Goal: Task Accomplishment & Management: Manage account settings

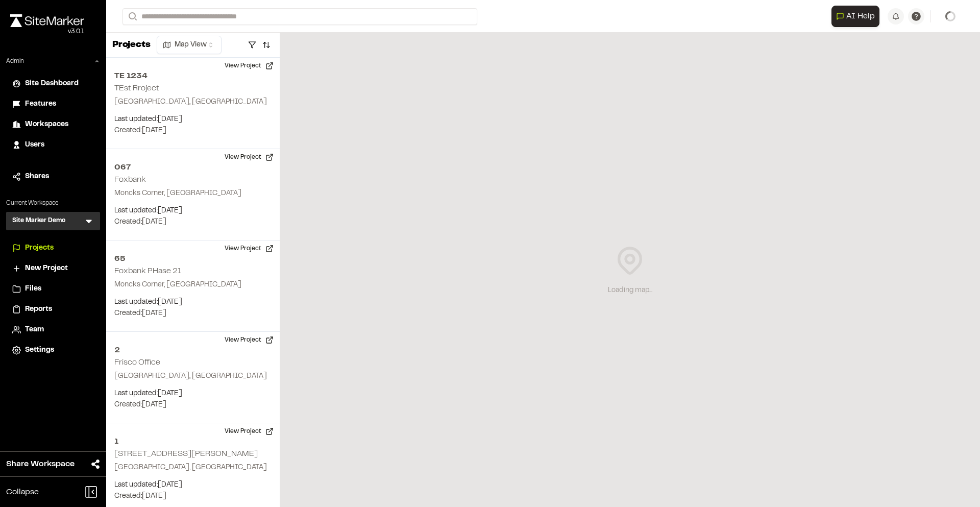
click at [89, 218] on icon at bounding box center [89, 221] width 10 height 10
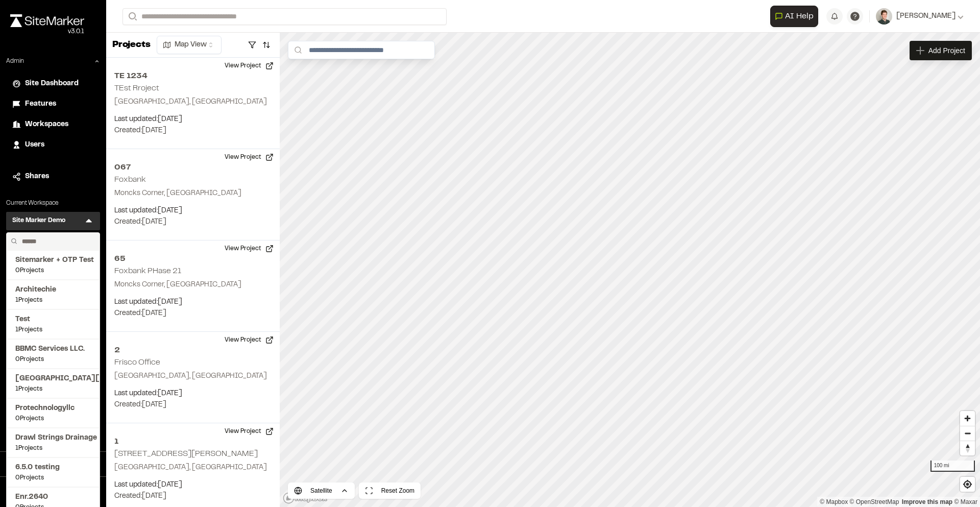
click at [43, 241] on input "text" at bounding box center [57, 241] width 78 height 17
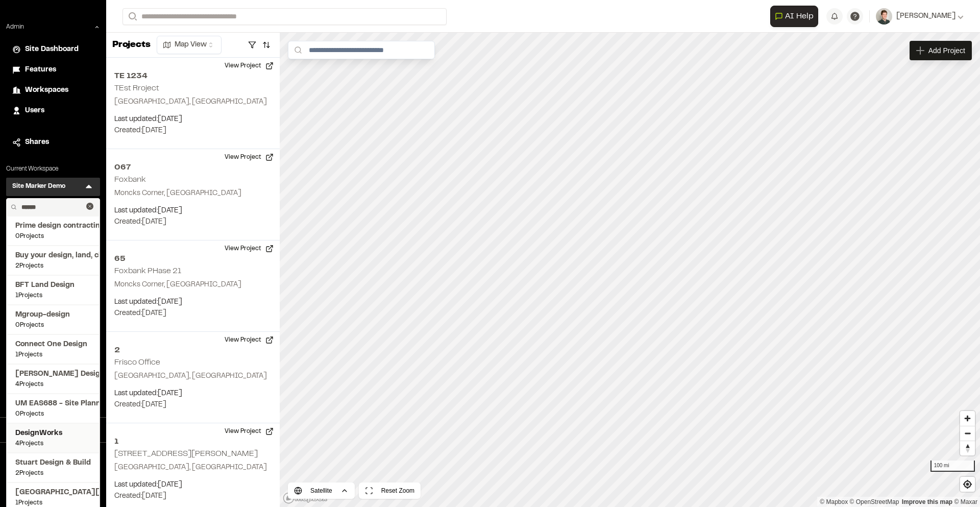
type input "******"
click at [38, 429] on span "DesignWorks" at bounding box center [53, 433] width 76 height 11
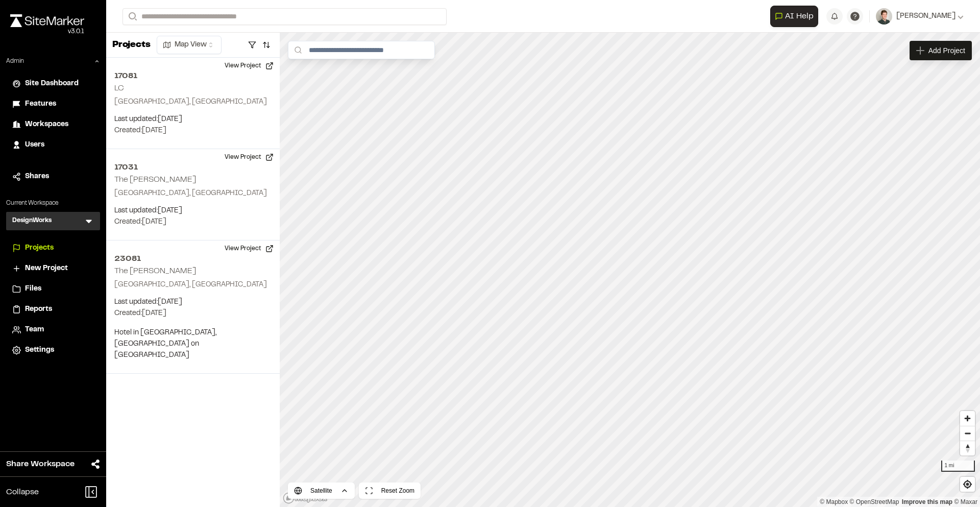
click at [36, 345] on span "Settings" at bounding box center [39, 349] width 29 height 11
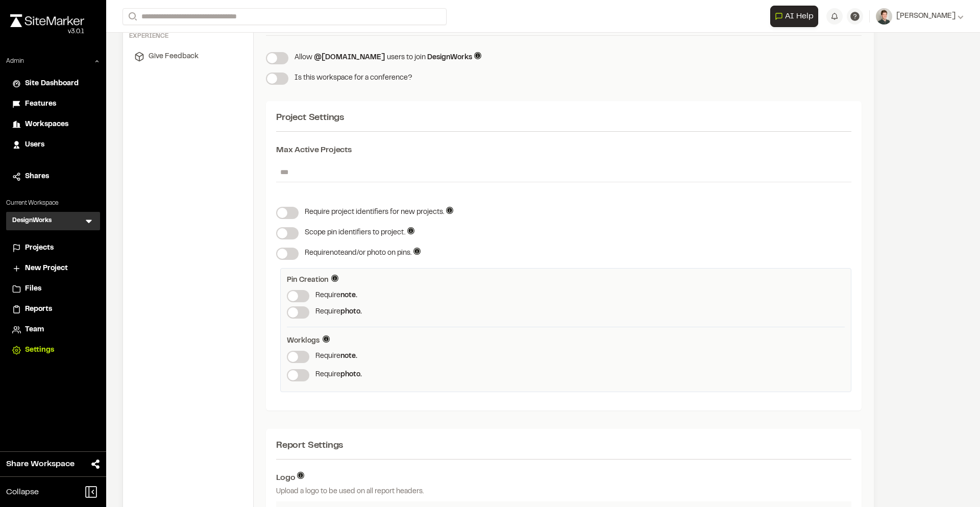
scroll to position [258, 0]
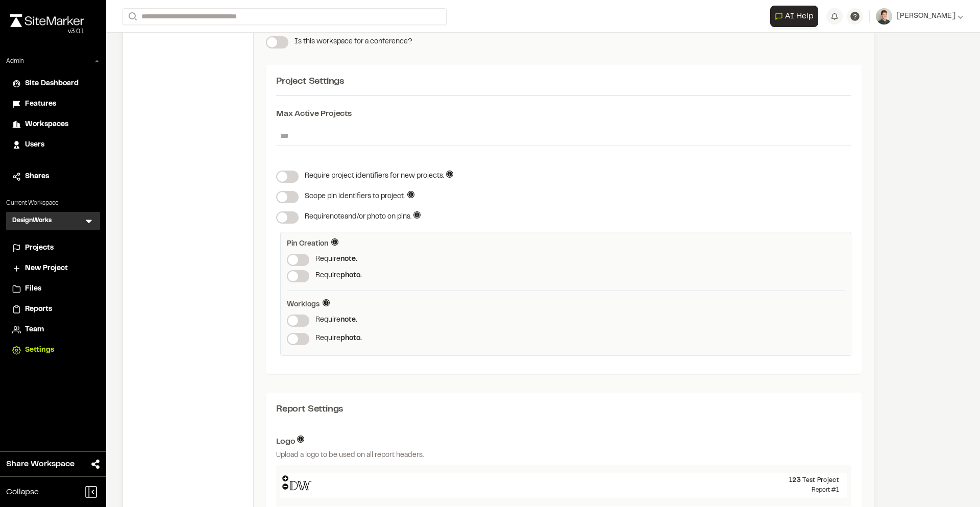
click at [298, 258] on span at bounding box center [293, 260] width 10 height 10
click at [298, 273] on span at bounding box center [293, 276] width 10 height 10
click at [298, 275] on span at bounding box center [293, 276] width 10 height 10
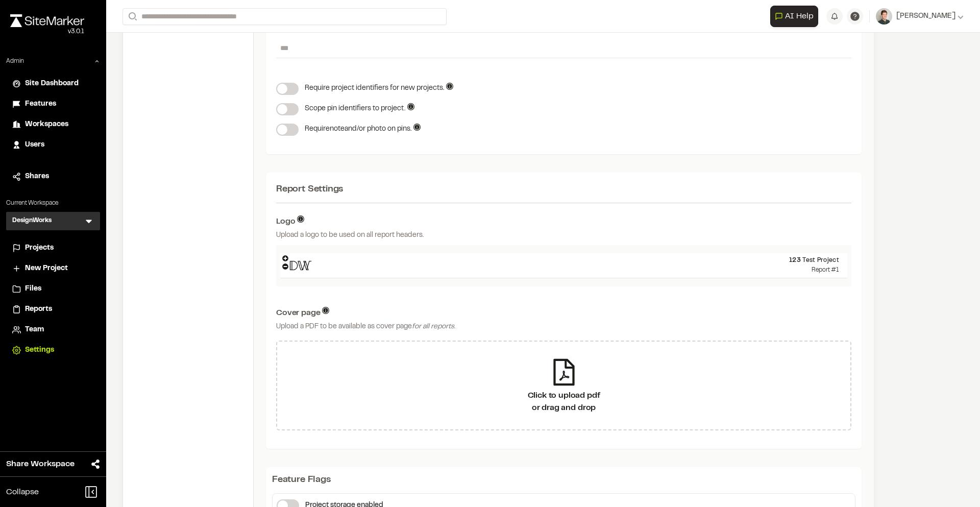
scroll to position [348, 0]
click at [286, 254] on icon at bounding box center [285, 257] width 6 height 6
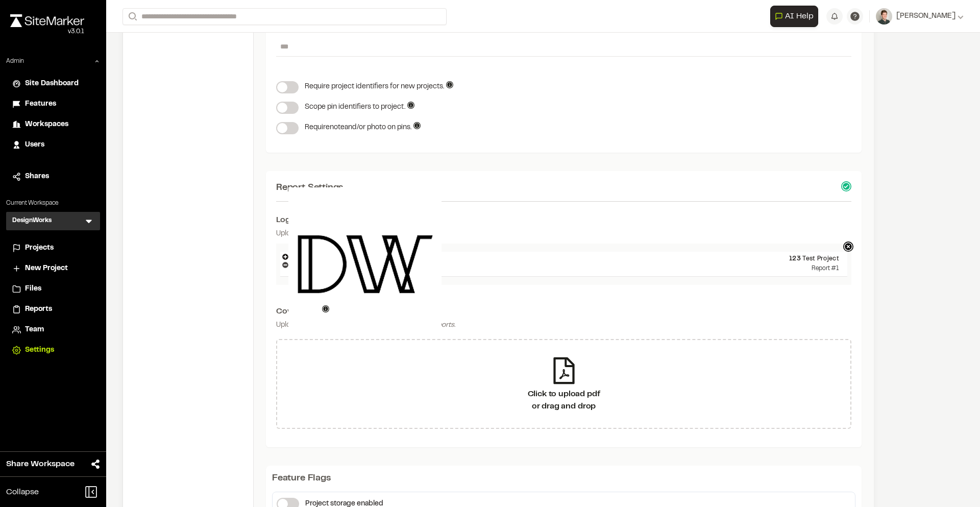
click at [284, 264] on icon at bounding box center [285, 265] width 6 height 6
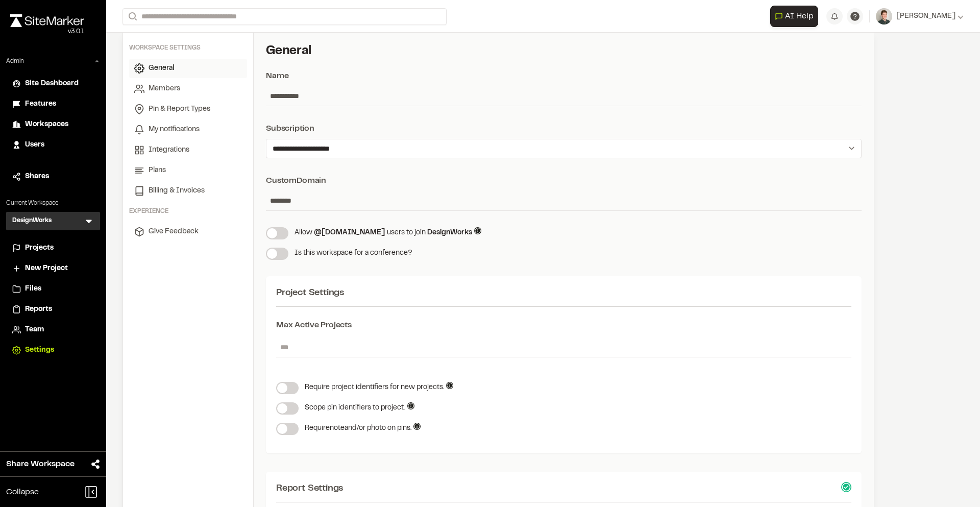
scroll to position [0, 0]
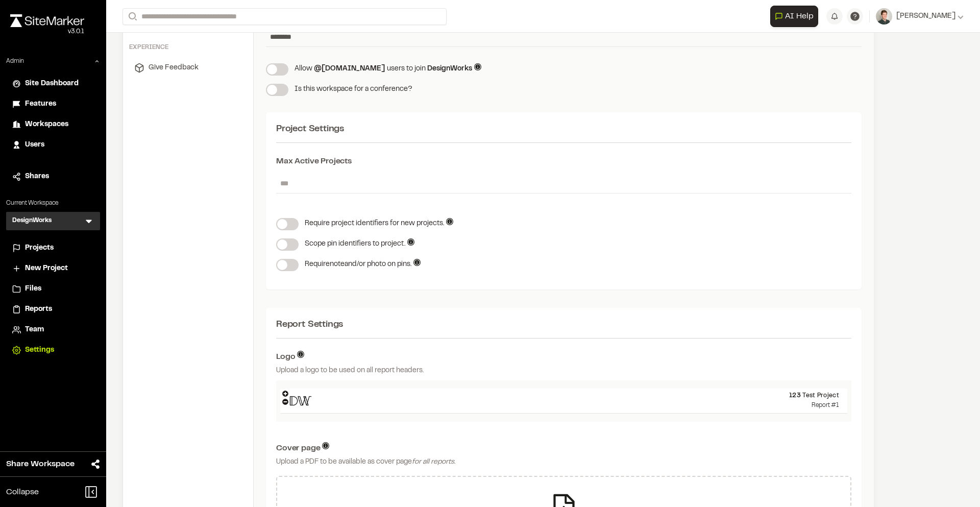
scroll to position [213, 0]
click at [49, 249] on span "Projects" at bounding box center [39, 247] width 29 height 11
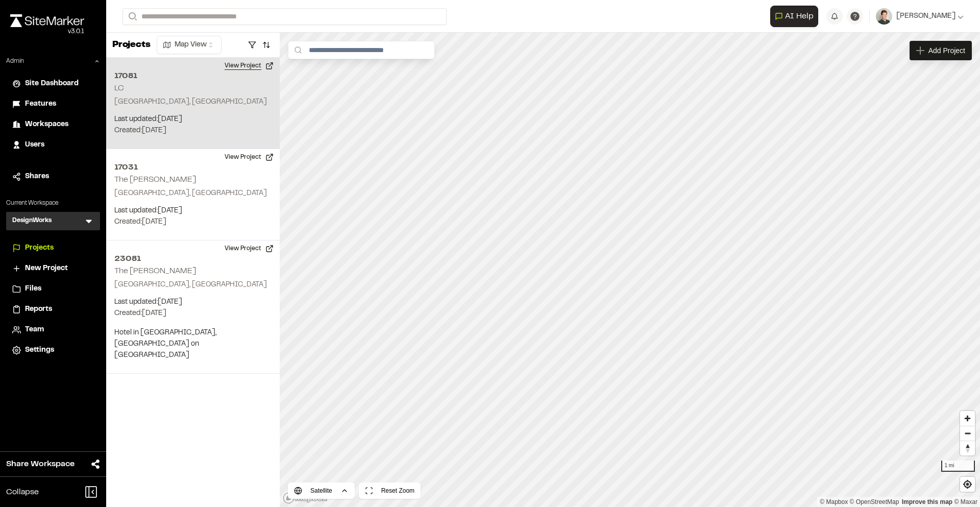
click at [254, 68] on button "View Project" at bounding box center [248, 66] width 61 height 16
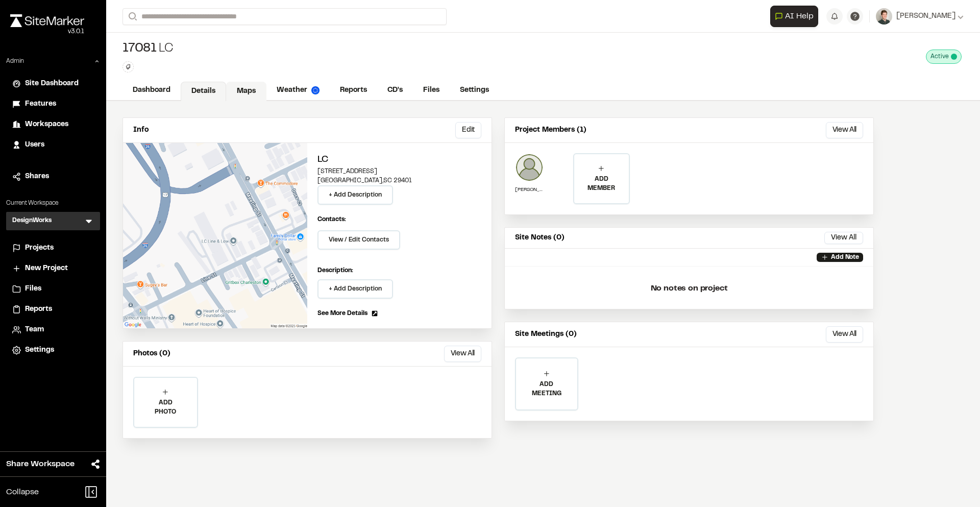
click at [252, 94] on link "Maps" at bounding box center [246, 91] width 40 height 19
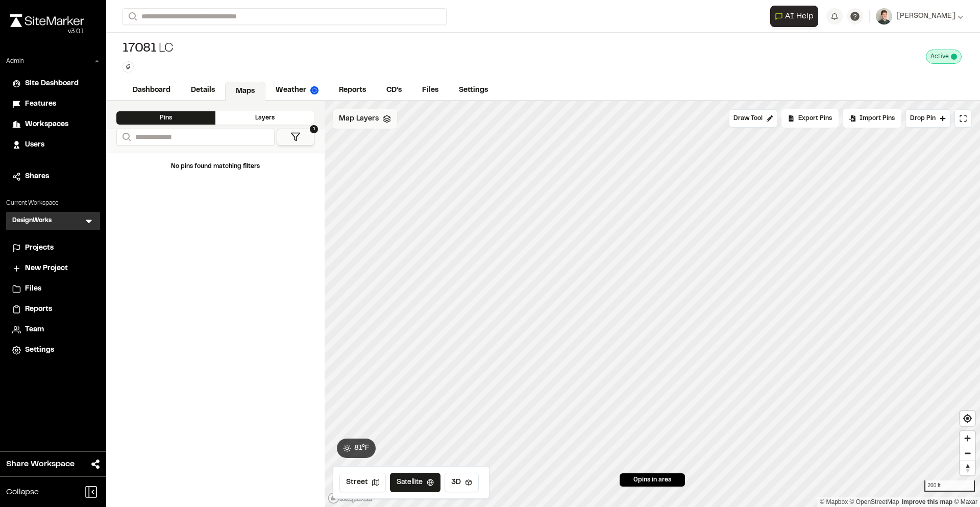
click at [374, 115] on span "Map Layers" at bounding box center [359, 118] width 40 height 11
click at [365, 152] on div "Key Plan" at bounding box center [386, 161] width 122 height 21
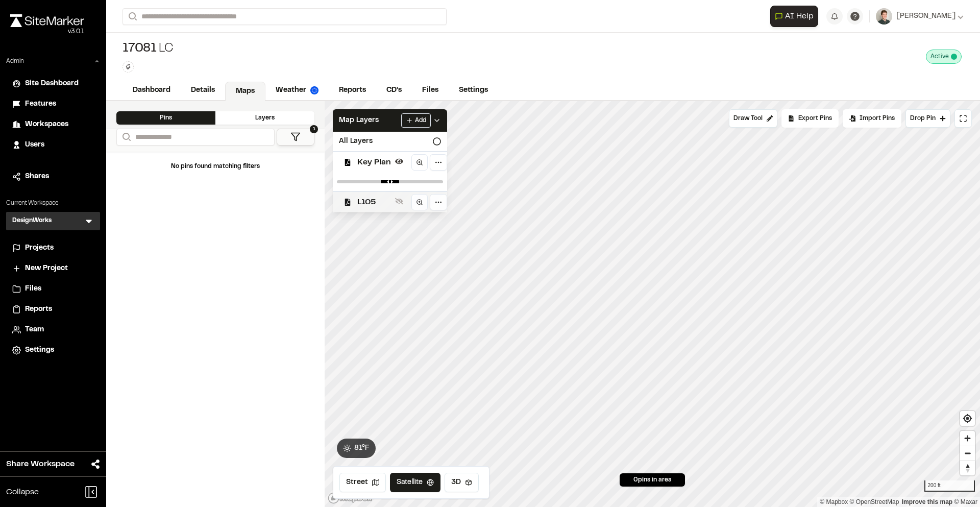
click at [370, 196] on span "L105" at bounding box center [374, 202] width 34 height 12
click at [380, 122] on div "Map Layers Add" at bounding box center [390, 120] width 114 height 22
click at [928, 119] on span "Drop Pin" at bounding box center [923, 118] width 26 height 9
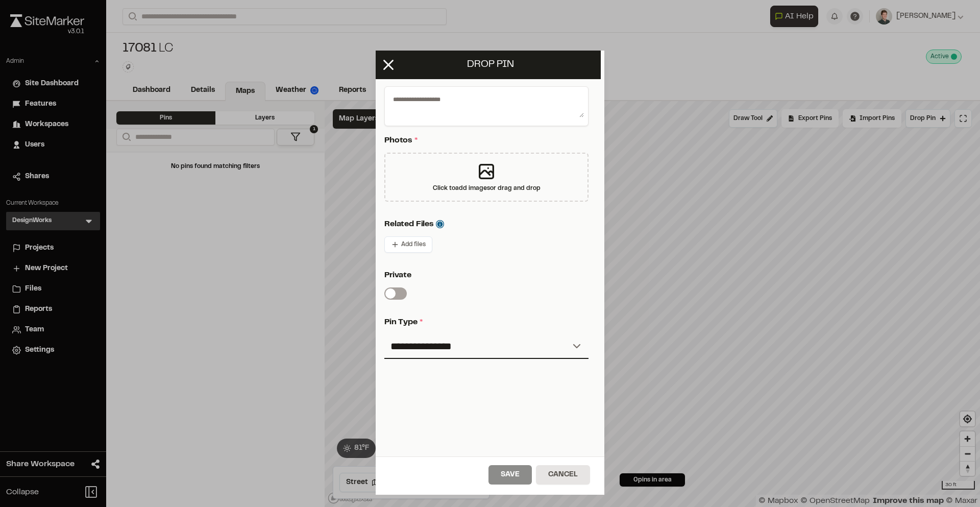
scroll to position [0, 4]
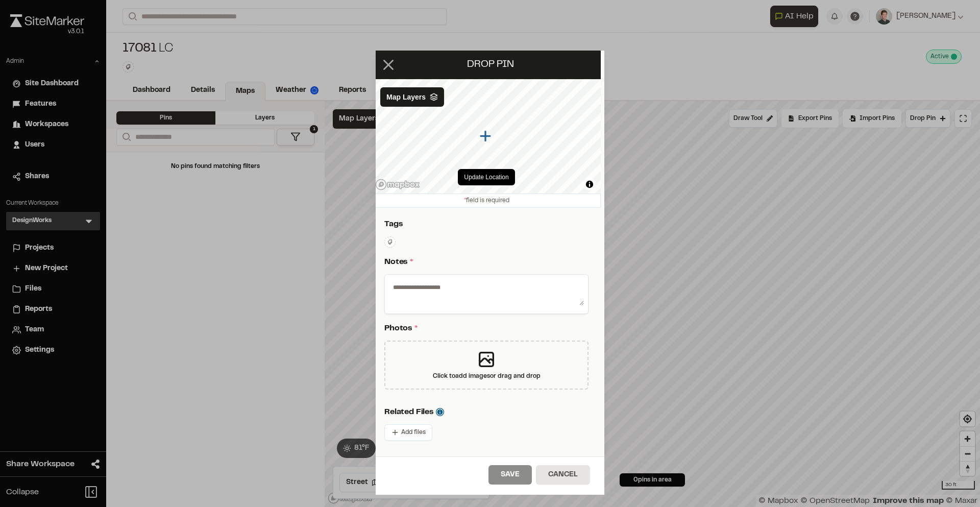
click at [394, 66] on icon at bounding box center [388, 64] width 17 height 17
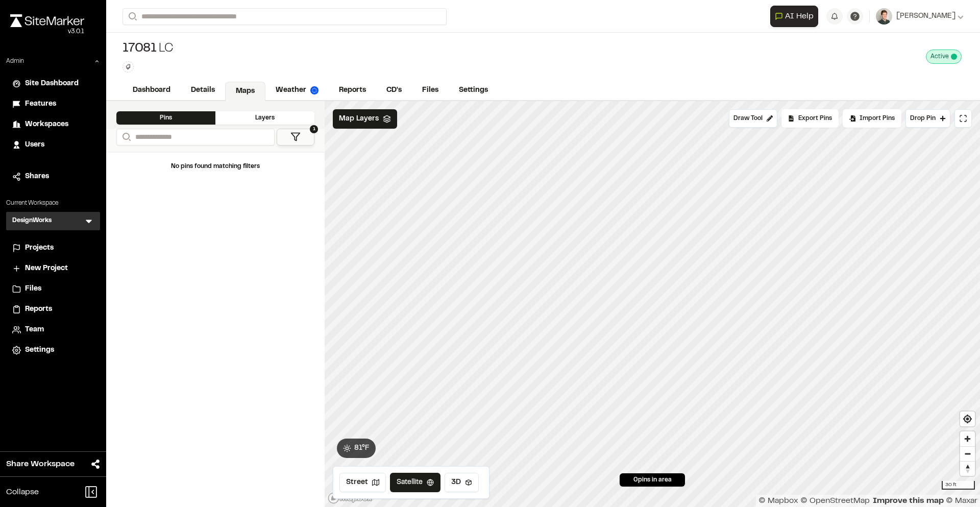
click at [39, 243] on span "Projects" at bounding box center [39, 247] width 29 height 11
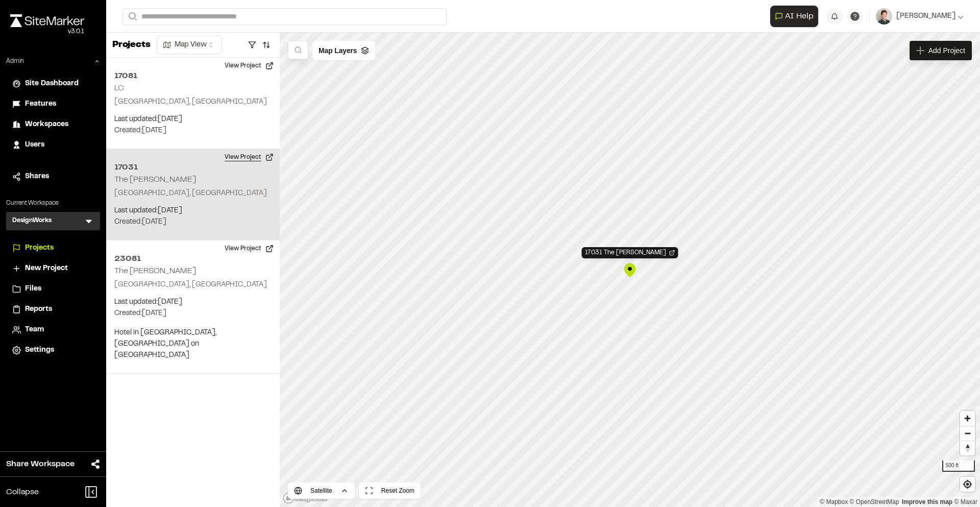
click at [247, 153] on button "View Project" at bounding box center [248, 157] width 61 height 16
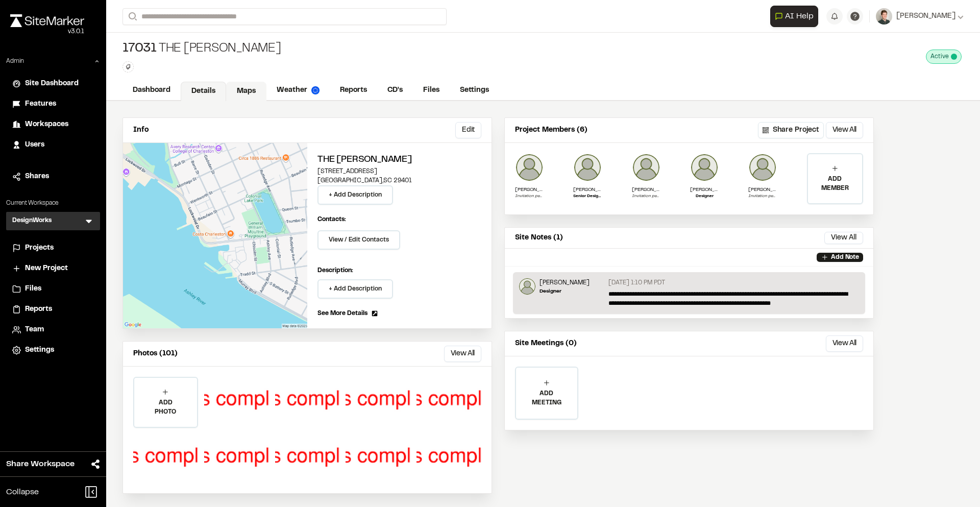
click at [242, 84] on link "Maps" at bounding box center [246, 91] width 40 height 19
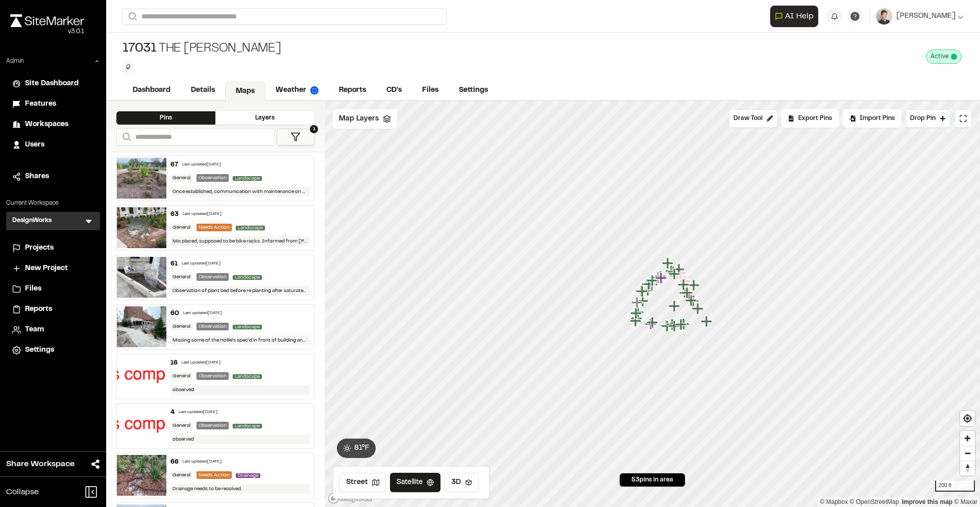
click at [194, 79] on div "17031 The [PERSON_NAME] Type Enter or comma to add tag. Active Deactivate 17031…" at bounding box center [543, 57] width 874 height 48
click at [150, 381] on img at bounding box center [142, 376] width 50 height 41
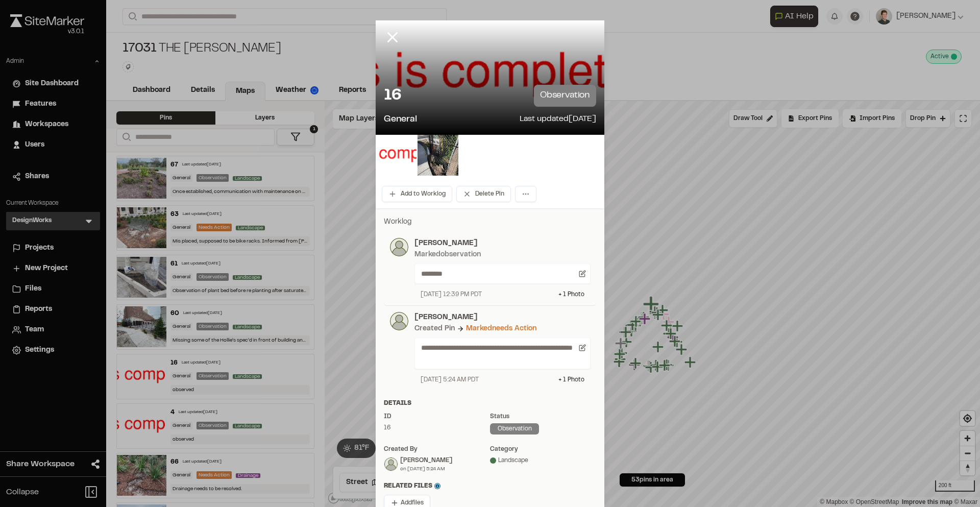
click at [390, 156] on img at bounding box center [396, 155] width 41 height 41
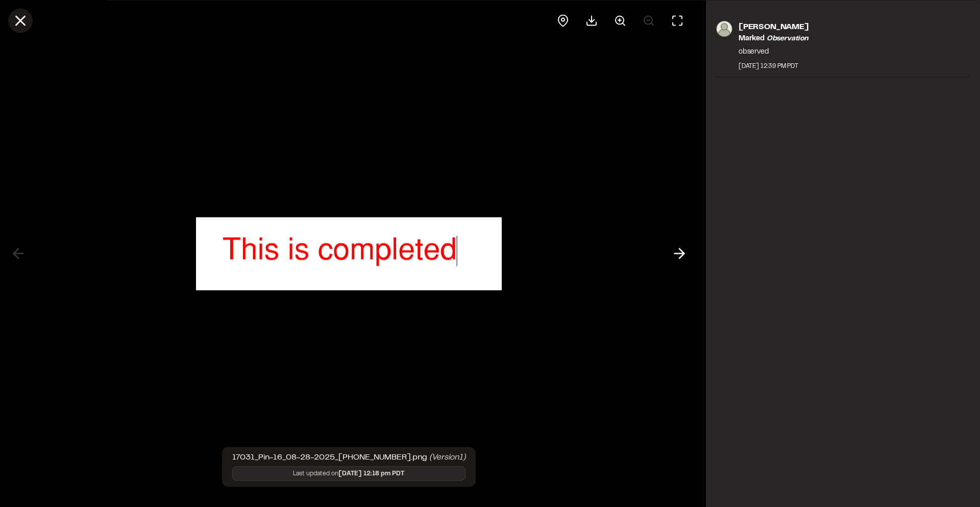
click at [23, 20] on icon at bounding box center [20, 20] width 17 height 17
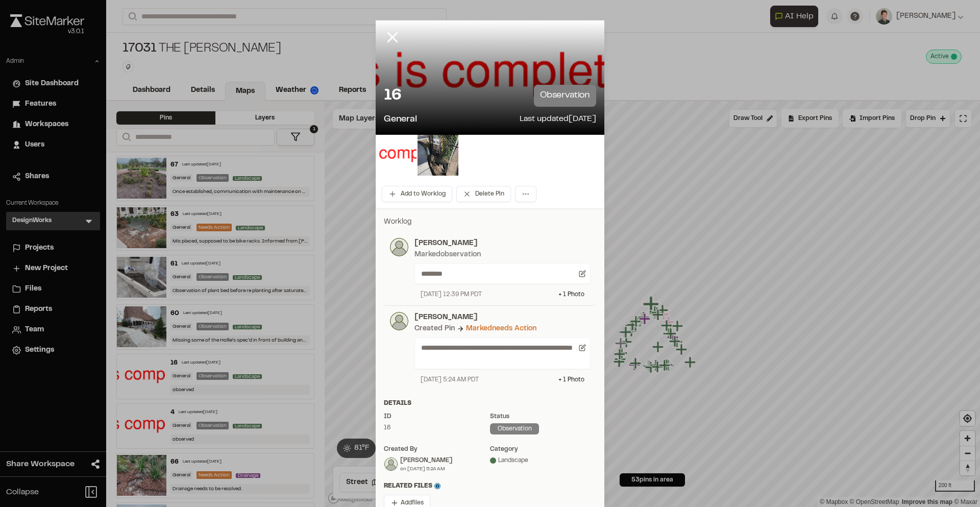
click at [403, 150] on img at bounding box center [396, 155] width 41 height 41
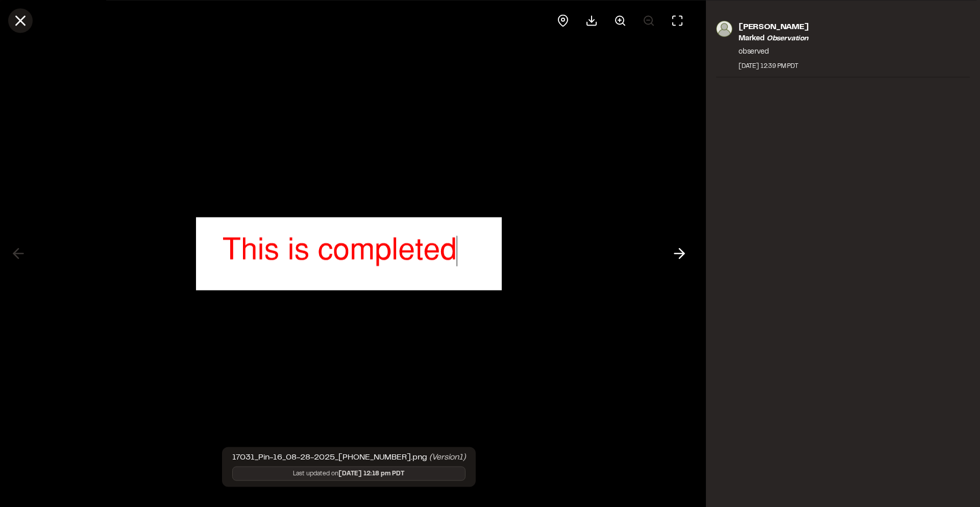
click at [20, 22] on icon at bounding box center [20, 20] width 17 height 17
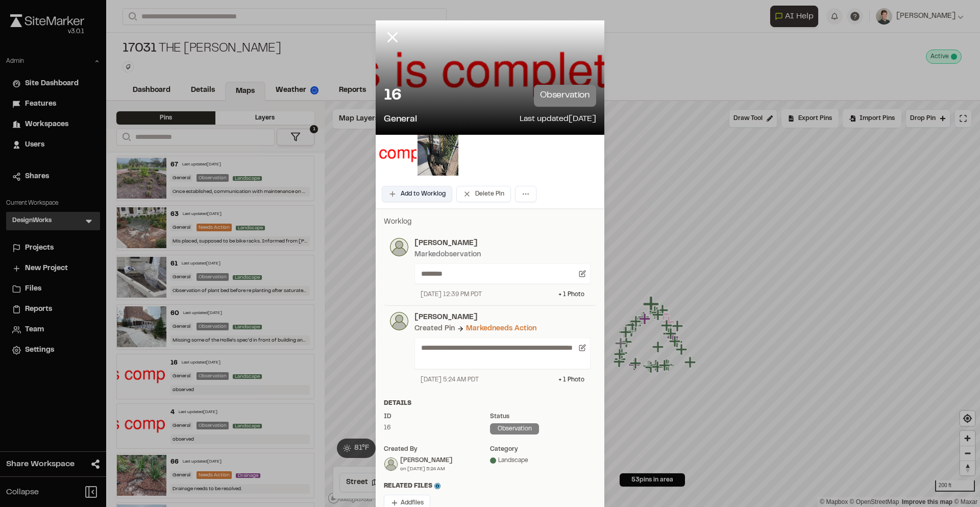
click at [433, 198] on button "Add to Worklog" at bounding box center [417, 194] width 70 height 16
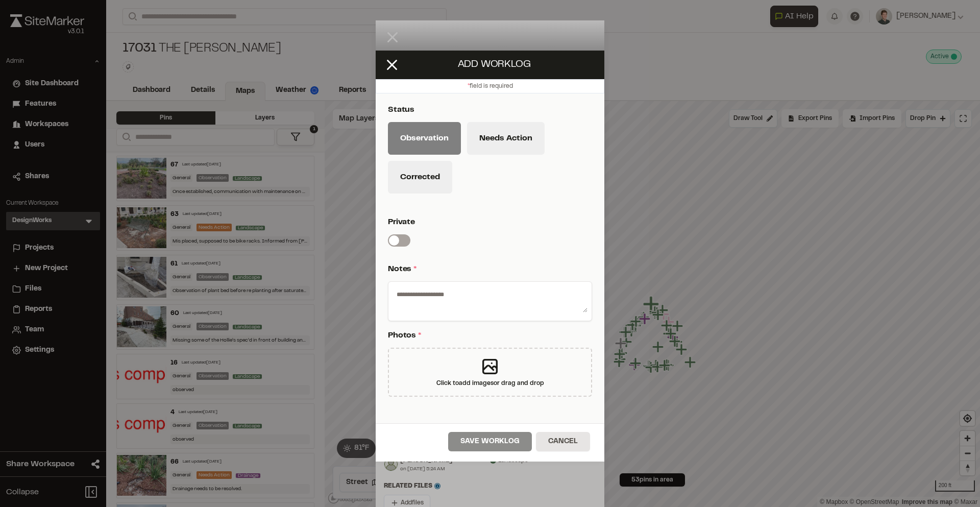
click at [434, 293] on textarea at bounding box center [489, 299] width 195 height 27
click at [458, 258] on div "Status Observation Needs Action Corrected Private Switch label Notes * Photos *…" at bounding box center [490, 258] width 229 height 330
click at [386, 66] on icon at bounding box center [391, 64] width 17 height 17
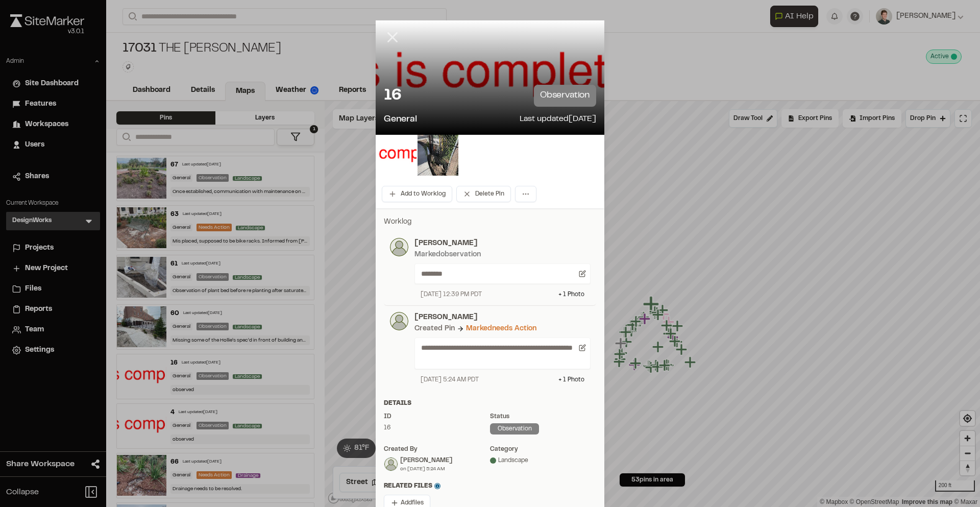
click at [397, 34] on icon at bounding box center [392, 37] width 17 height 17
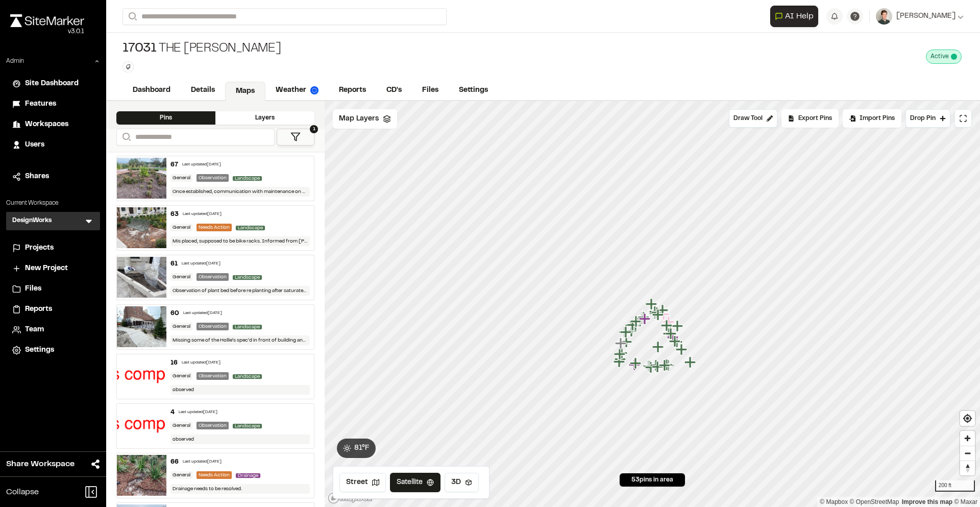
click at [50, 146] on div "Users" at bounding box center [59, 144] width 69 height 11
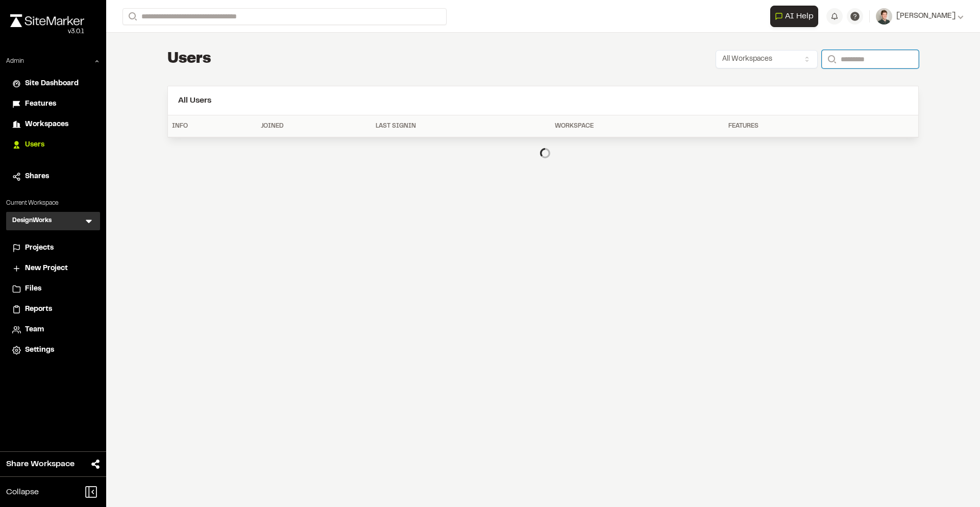
click at [840, 60] on input "Search" at bounding box center [870, 59] width 97 height 18
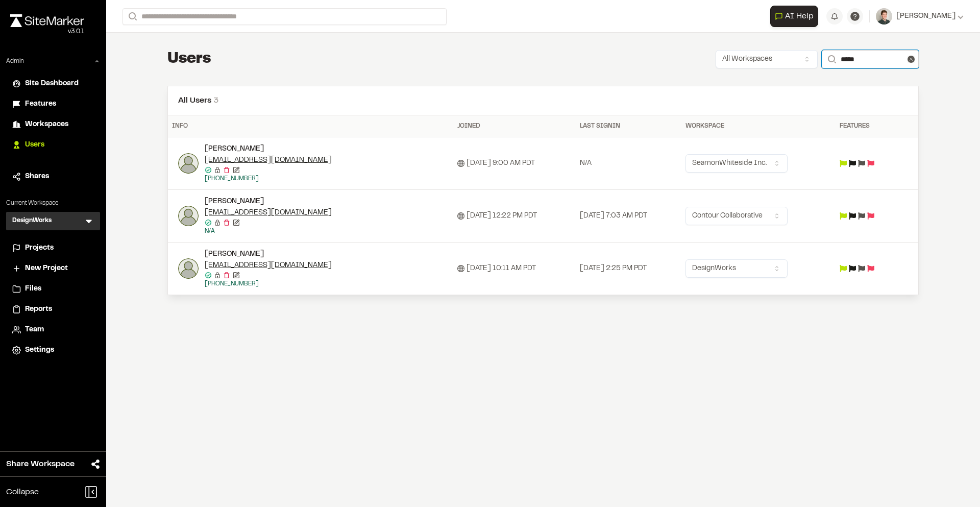
type input "*****"
click at [856, 266] on div at bounding box center [867, 268] width 55 height 7
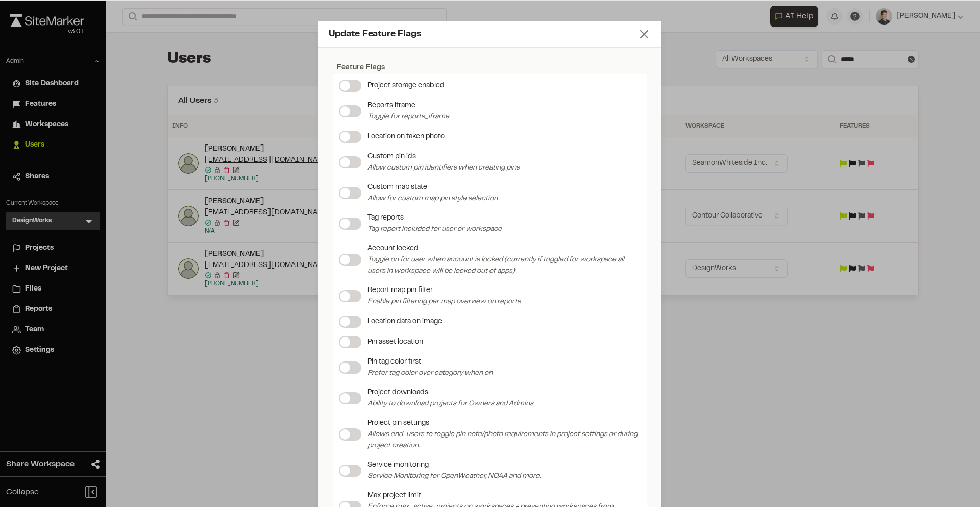
click at [639, 34] on icon at bounding box center [644, 34] width 14 height 14
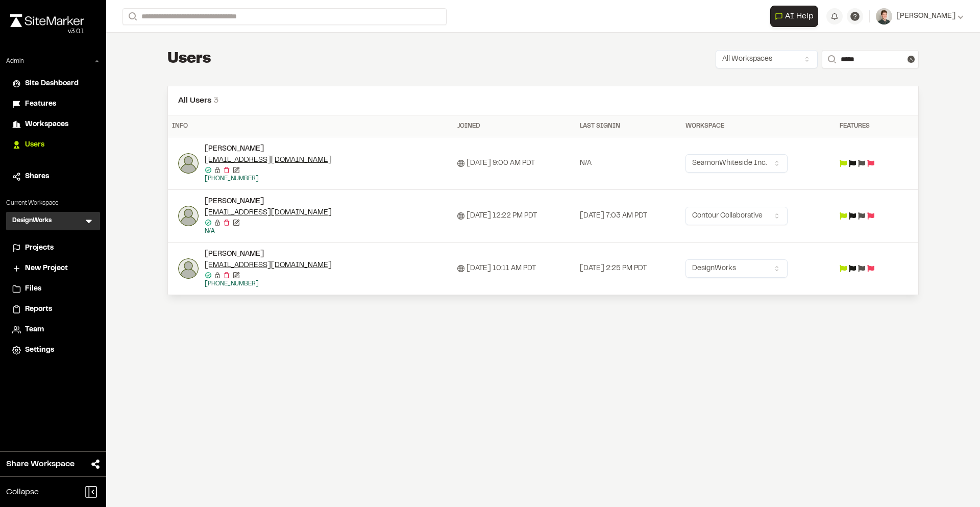
click at [31, 350] on span "Settings" at bounding box center [39, 349] width 29 height 11
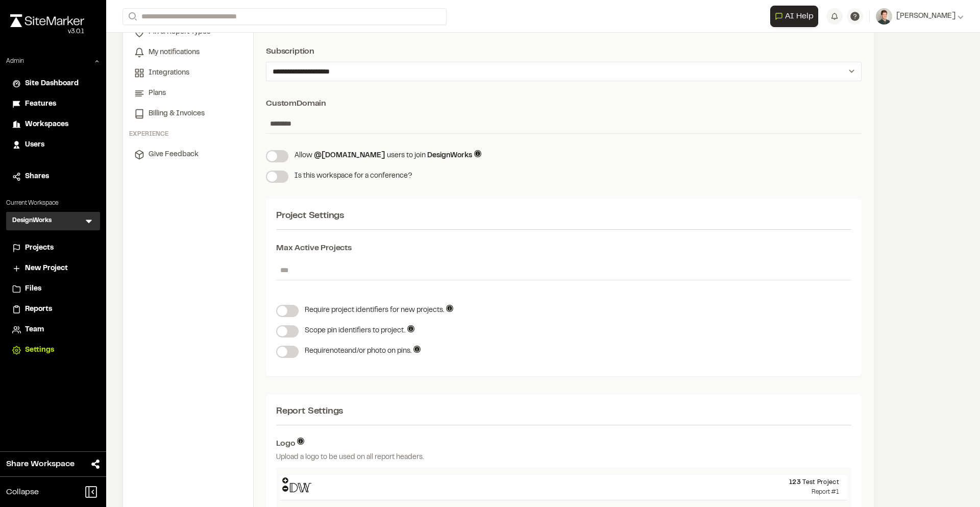
scroll to position [159, 0]
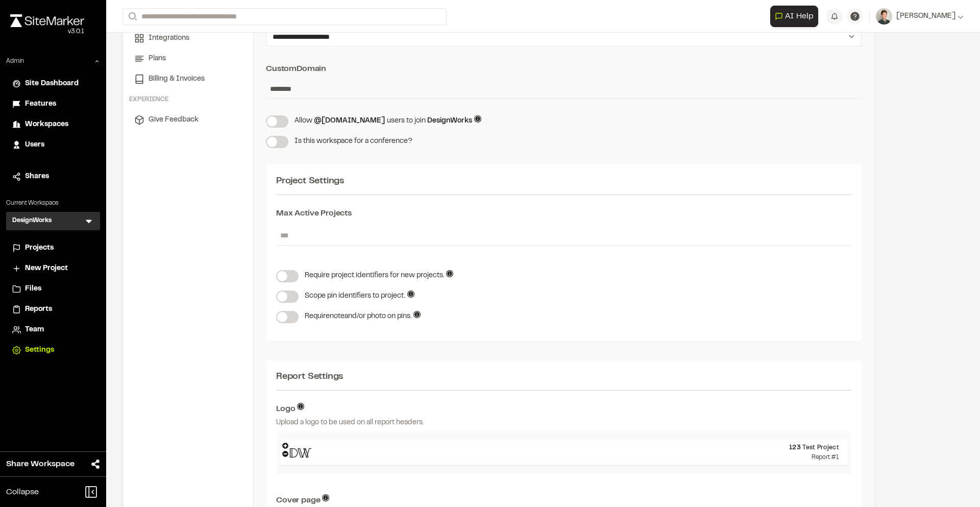
click at [287, 314] on label at bounding box center [287, 317] width 22 height 12
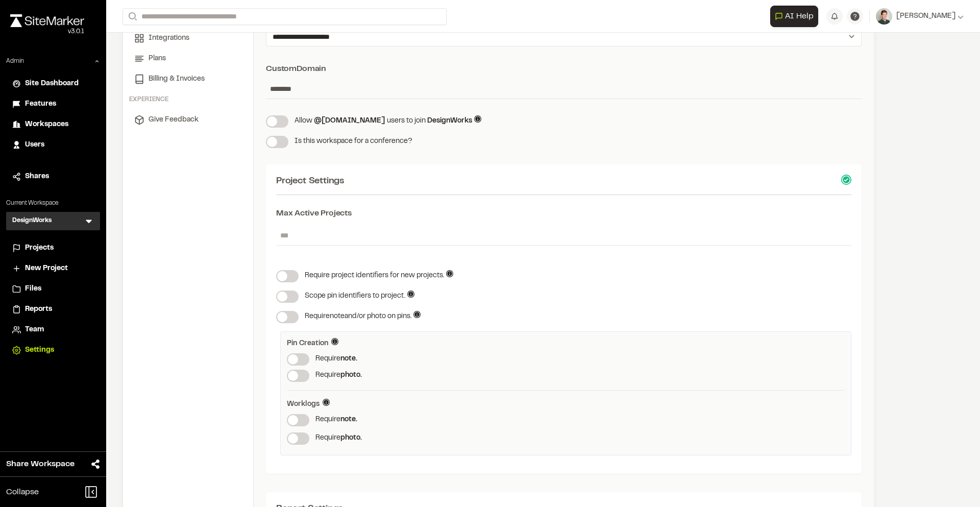
click at [298, 356] on span at bounding box center [293, 359] width 10 height 10
click at [298, 376] on span at bounding box center [293, 376] width 10 height 10
click at [298, 422] on label at bounding box center [298, 420] width 22 height 12
click at [299, 442] on div "Pin Creation Requiring notes and photos during pin creation can ensure quality …" at bounding box center [565, 393] width 571 height 124
click at [298, 438] on span at bounding box center [293, 438] width 10 height 10
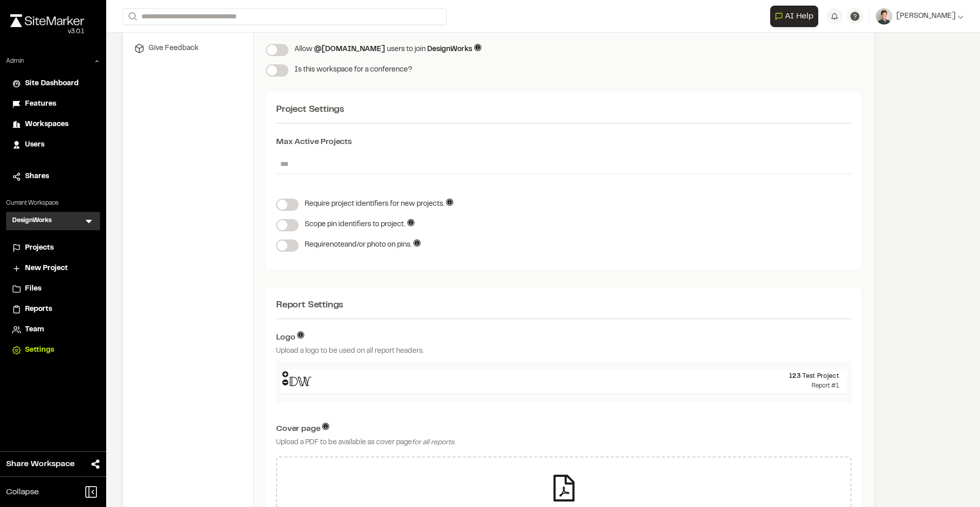
scroll to position [0, 0]
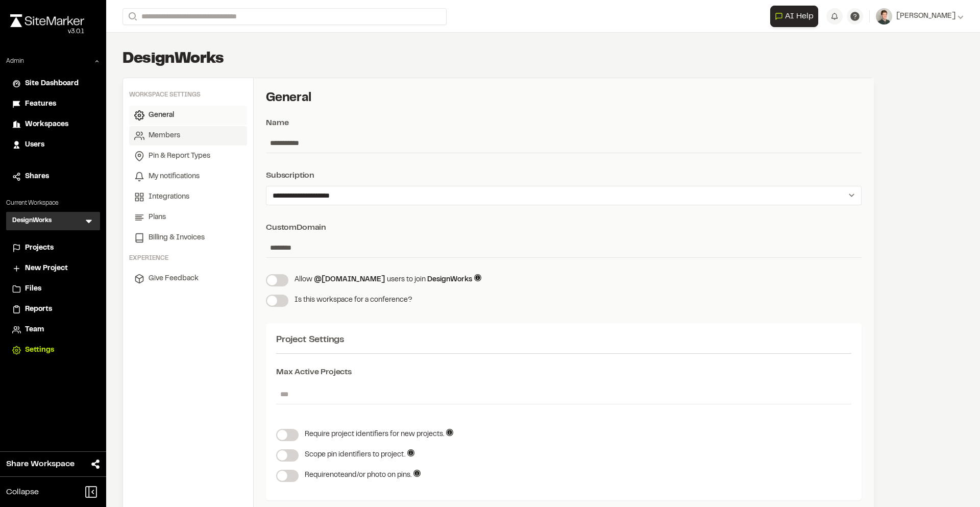
click at [195, 133] on link "Members" at bounding box center [188, 135] width 118 height 19
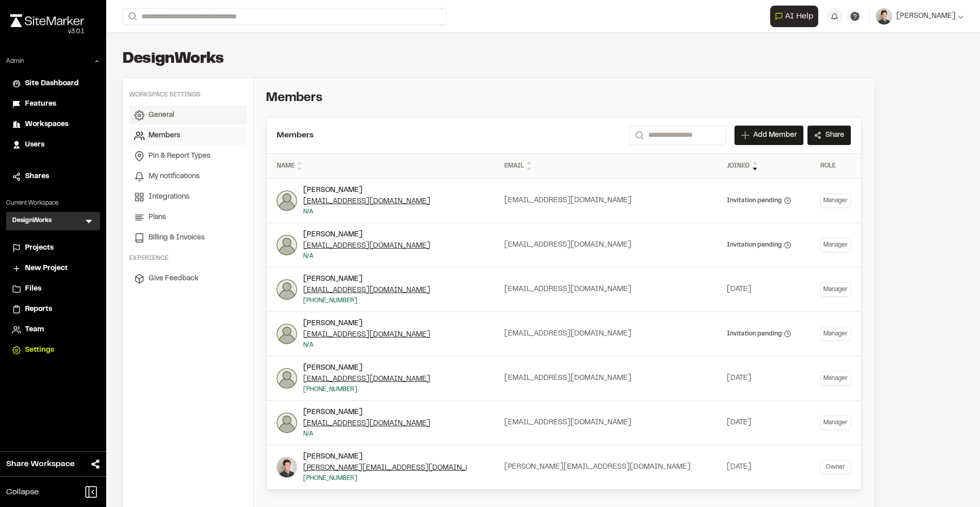
click at [189, 117] on link "General" at bounding box center [188, 115] width 118 height 19
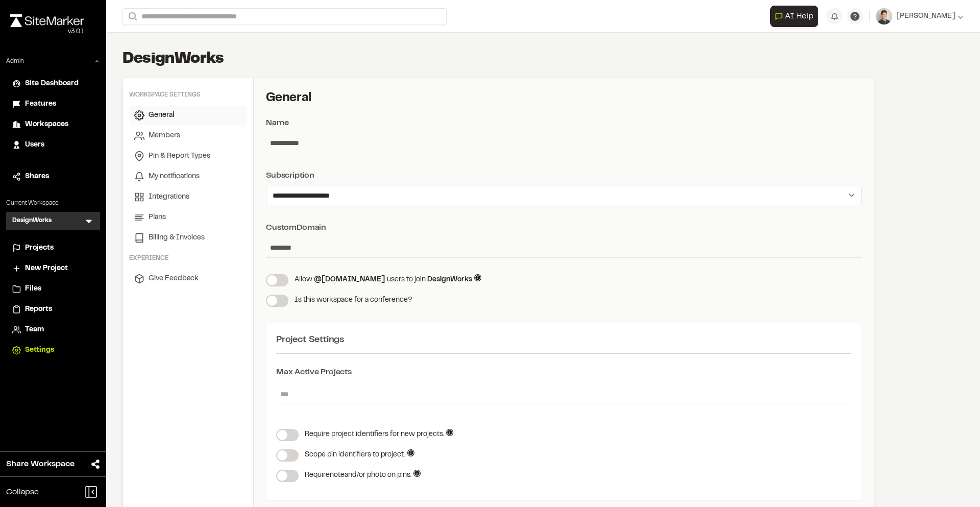
click at [38, 243] on span "Projects" at bounding box center [39, 247] width 29 height 11
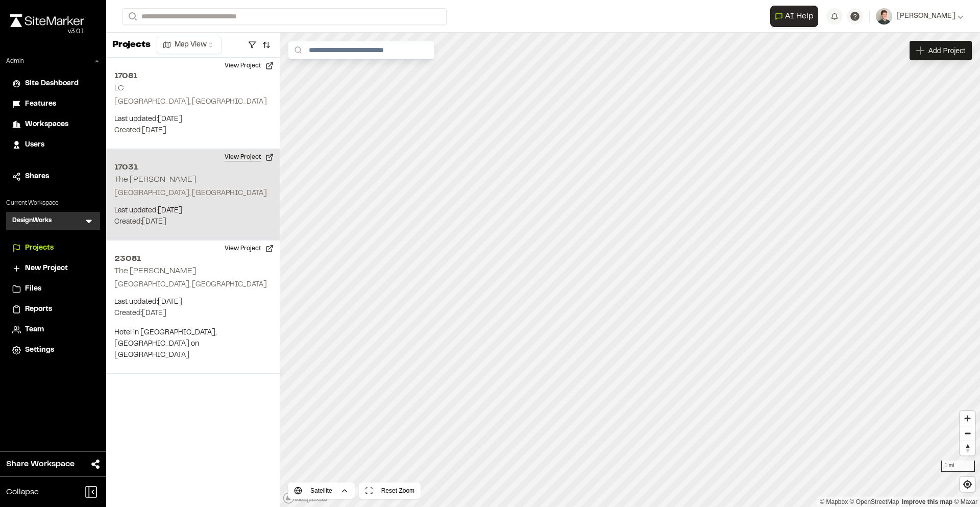
click at [243, 156] on button "View Project" at bounding box center [248, 157] width 61 height 16
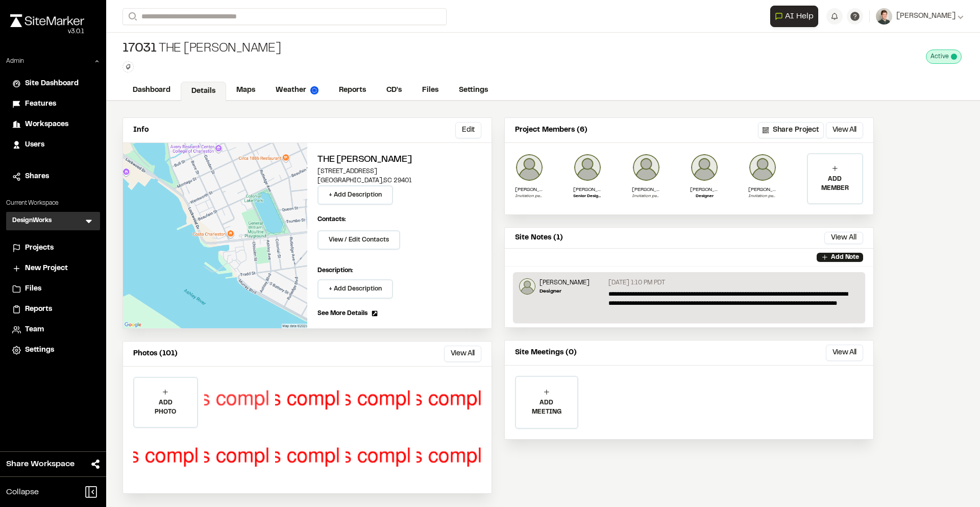
click at [245, 398] on div at bounding box center [236, 401] width 65 height 49
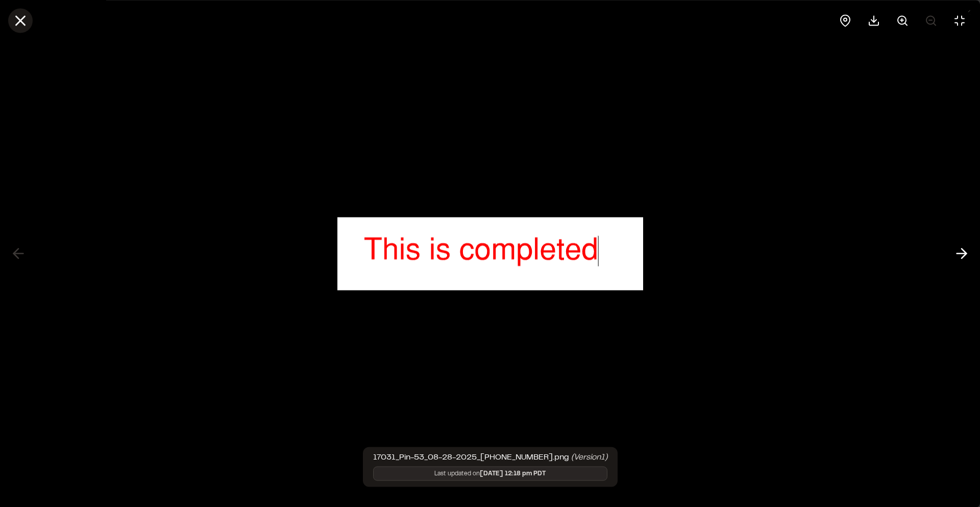
click at [27, 21] on icon at bounding box center [20, 20] width 17 height 17
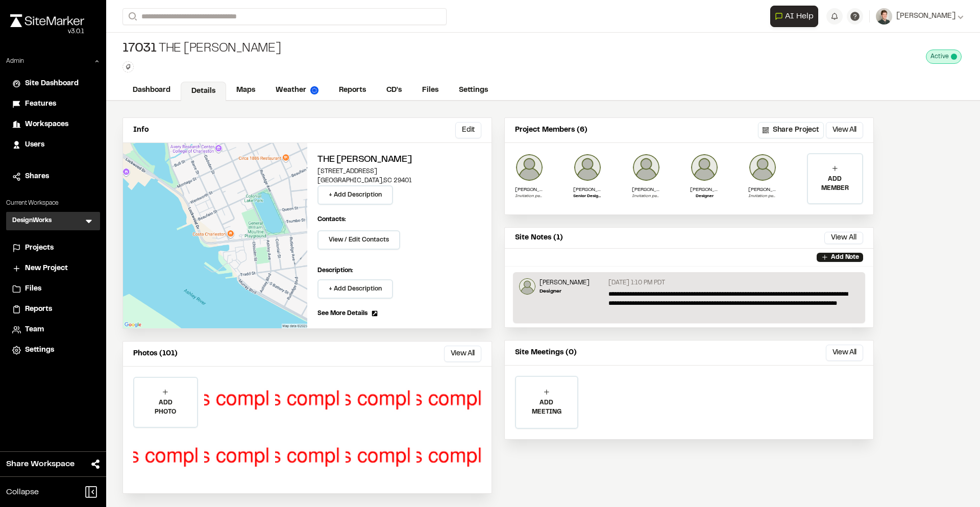
click at [35, 353] on span "Settings" at bounding box center [39, 349] width 29 height 11
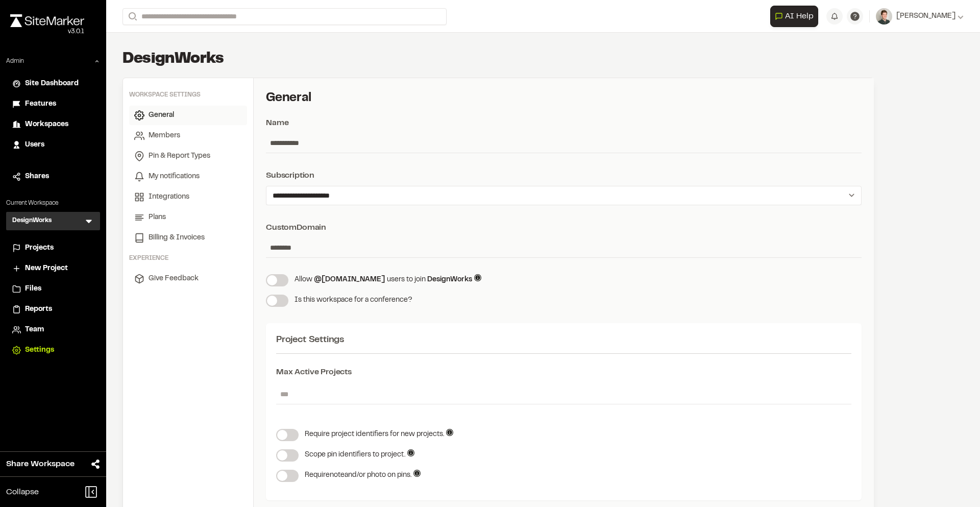
click at [42, 250] on span "Projects" at bounding box center [39, 247] width 29 height 11
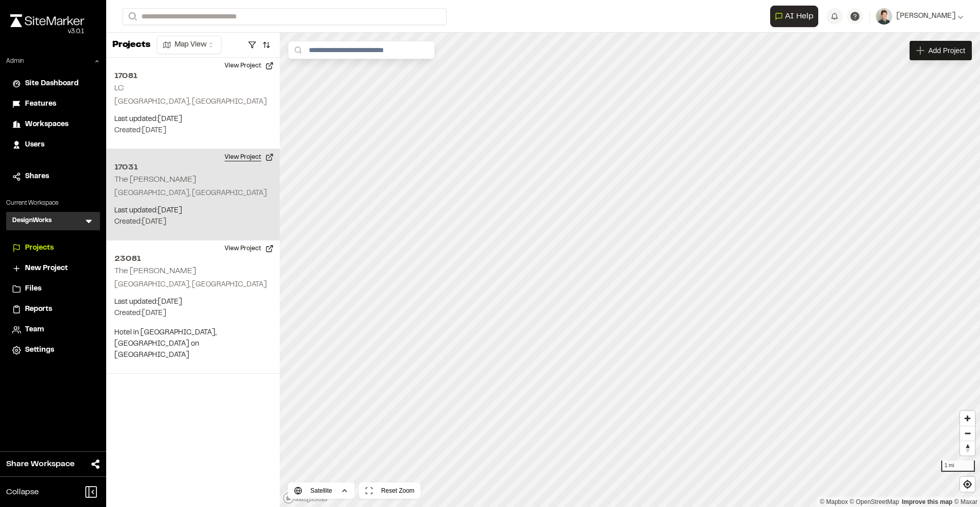
click at [241, 158] on button "View Project" at bounding box center [248, 157] width 61 height 16
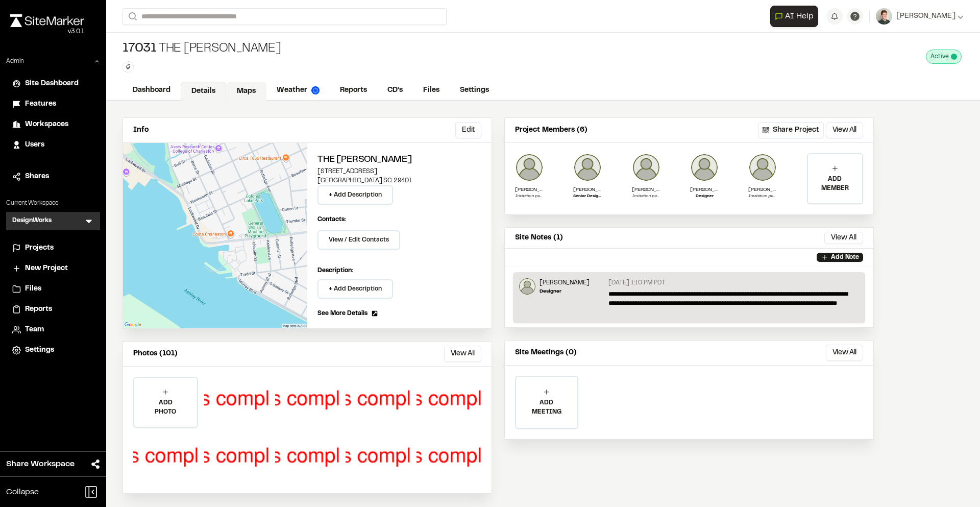
click at [245, 87] on link "Maps" at bounding box center [246, 91] width 40 height 19
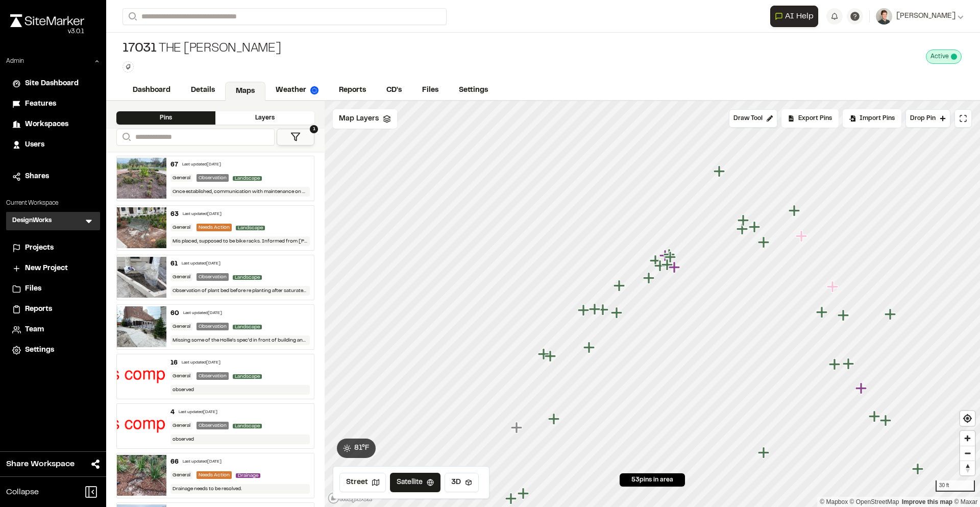
click at [221, 215] on div "Last updated Aug 28, 2025" at bounding box center [202, 214] width 39 height 6
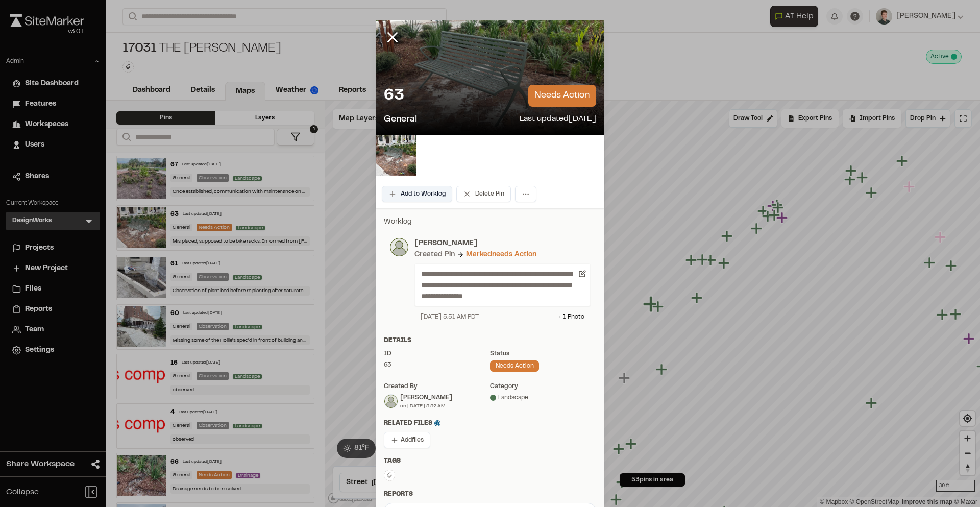
click at [439, 193] on button "Add to Worklog" at bounding box center [417, 194] width 70 height 16
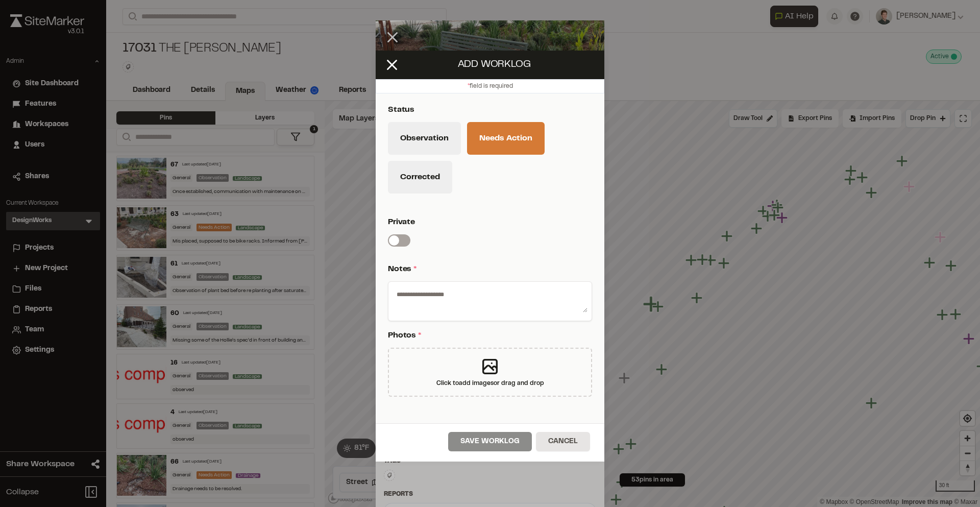
click at [415, 270] on span "*" at bounding box center [414, 268] width 3 height 7
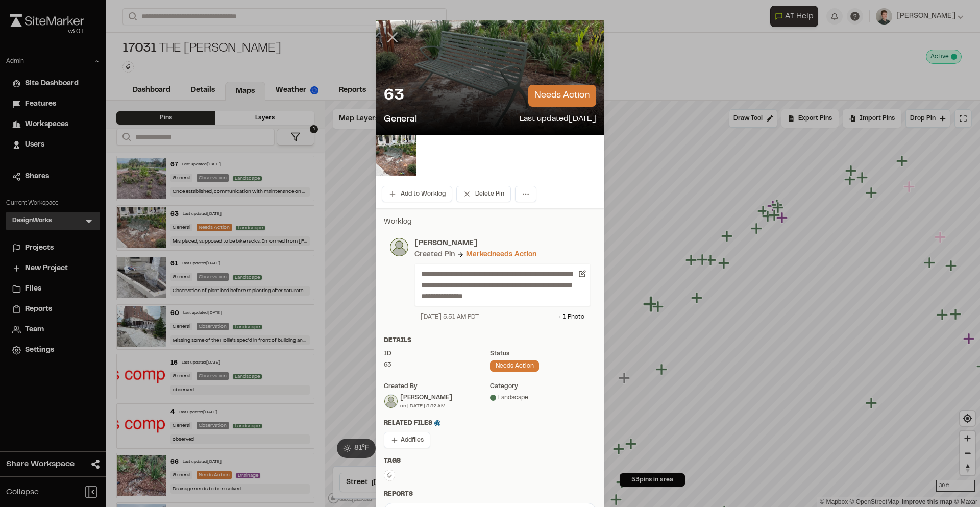
click at [392, 41] on icon at bounding box center [392, 37] width 17 height 17
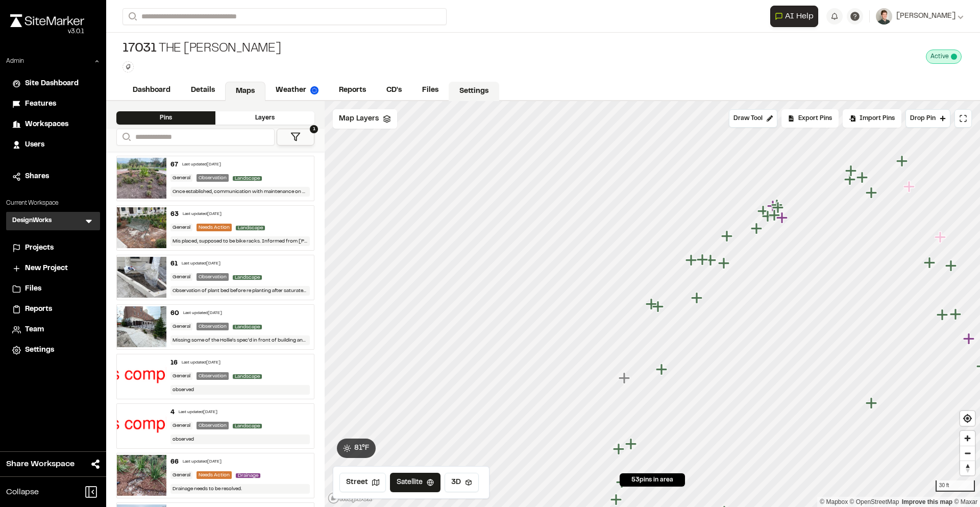
click at [487, 88] on link "Settings" at bounding box center [474, 91] width 51 height 19
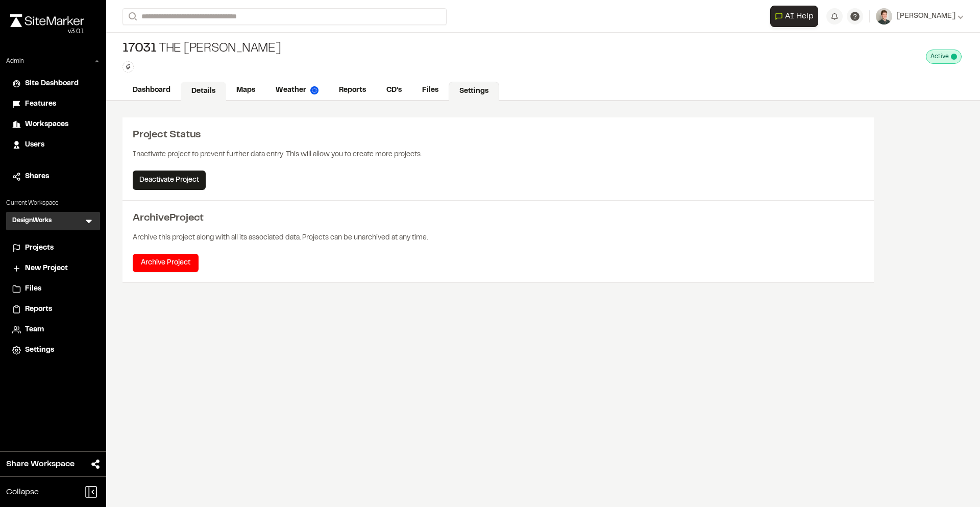
click at [201, 88] on link "Details" at bounding box center [203, 91] width 45 height 19
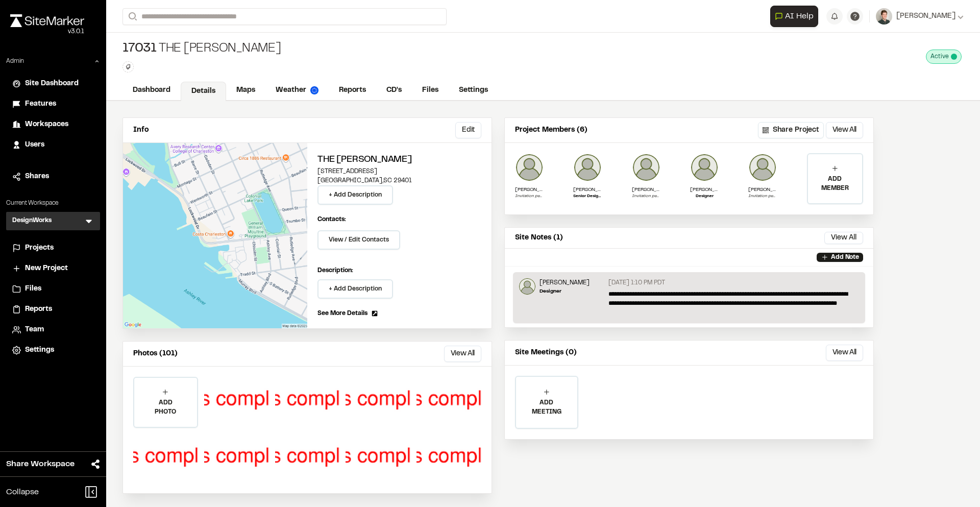
click at [51, 122] on span "Workspaces" at bounding box center [46, 124] width 43 height 11
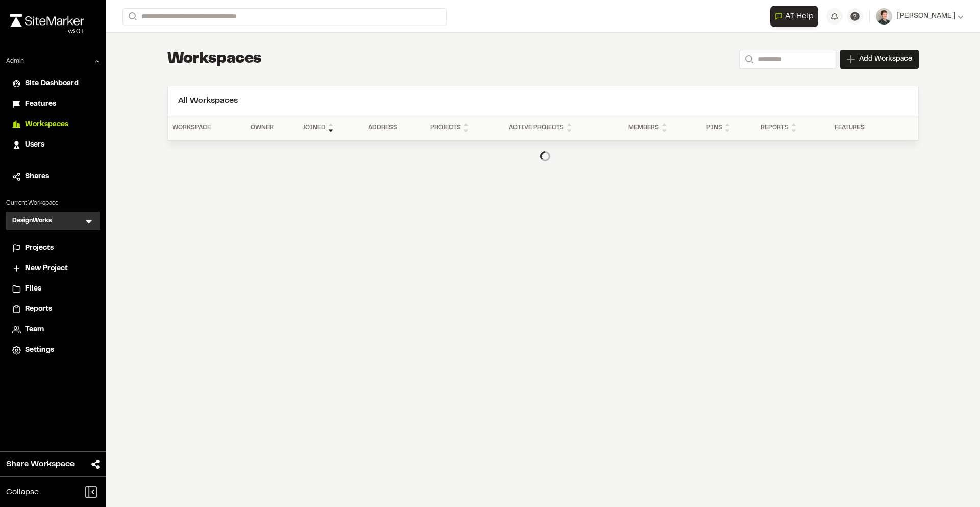
click at [768, 47] on div "**********" at bounding box center [543, 110] width 784 height 155
click at [765, 56] on input "Search" at bounding box center [787, 59] width 97 height 19
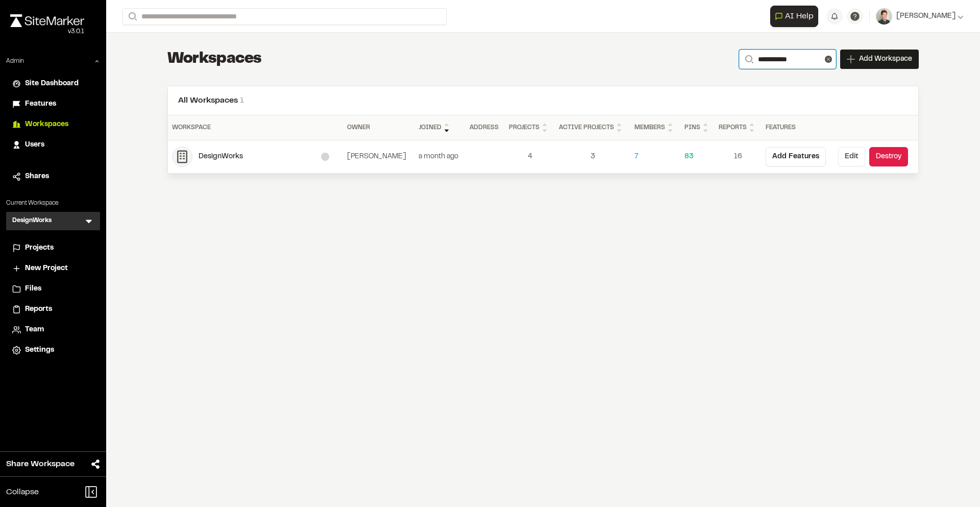
type input "**********"
click at [853, 157] on button "Edit" at bounding box center [851, 156] width 27 height 19
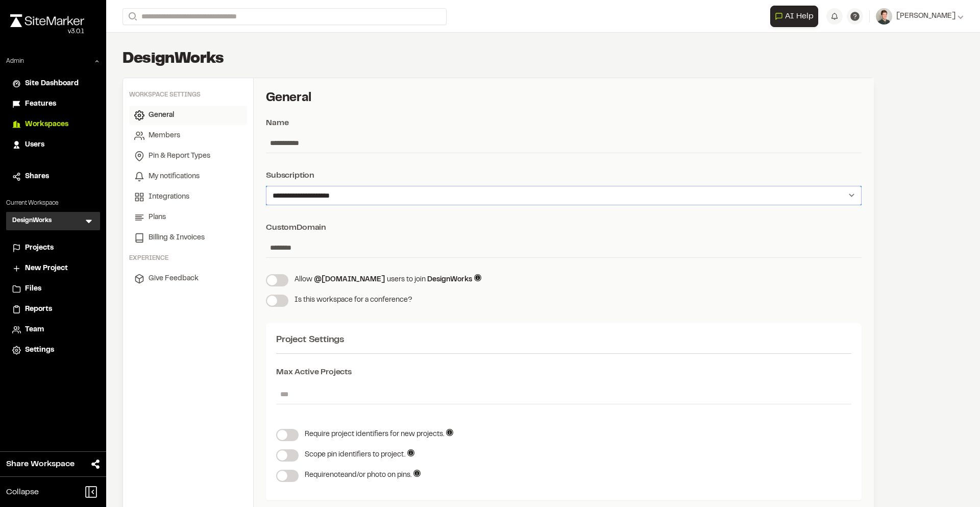
click at [473, 192] on select "**********" at bounding box center [564, 195] width 596 height 19
select select "*"
click at [266, 186] on select "**********" at bounding box center [564, 195] width 596 height 19
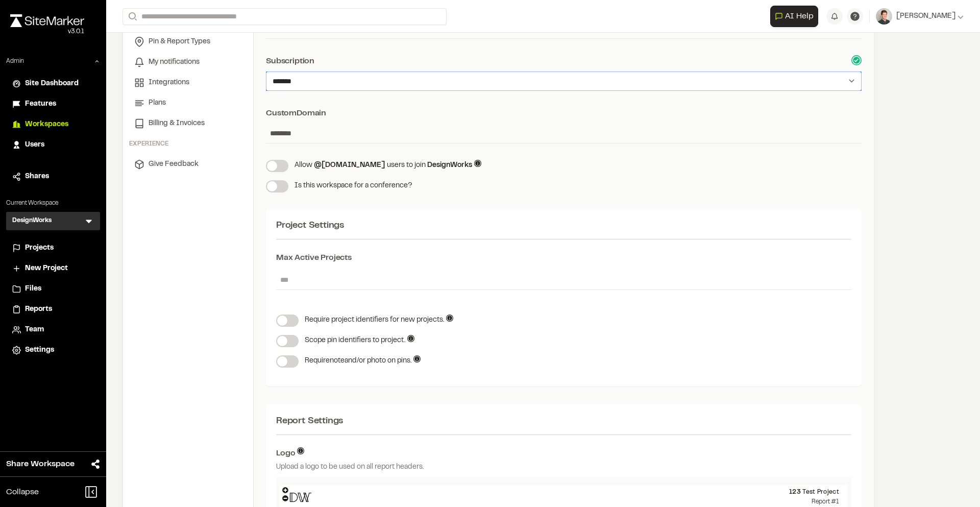
scroll to position [134, 0]
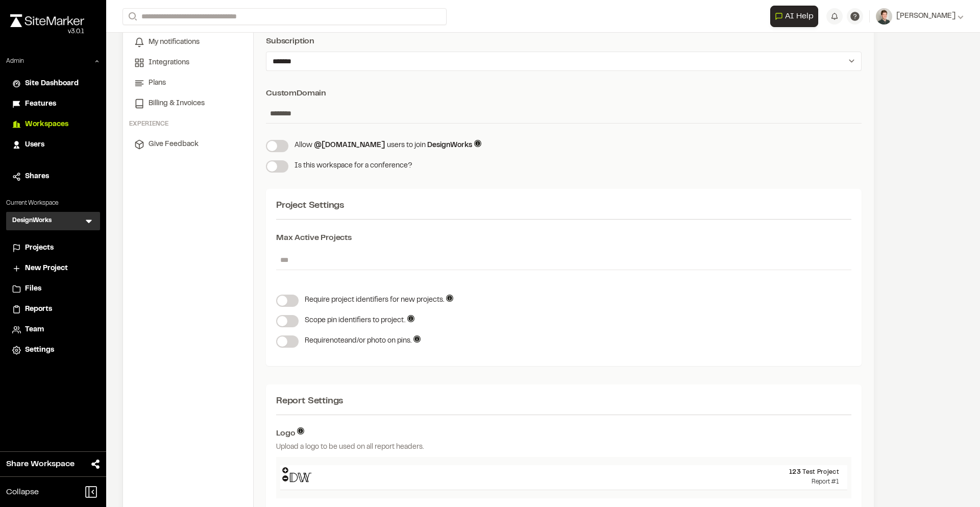
click at [326, 251] on input "*" at bounding box center [563, 259] width 575 height 19
click at [331, 254] on input "*" at bounding box center [563, 259] width 575 height 19
type input "*"
click at [455, 206] on div "Project Settings" at bounding box center [563, 206] width 575 height 14
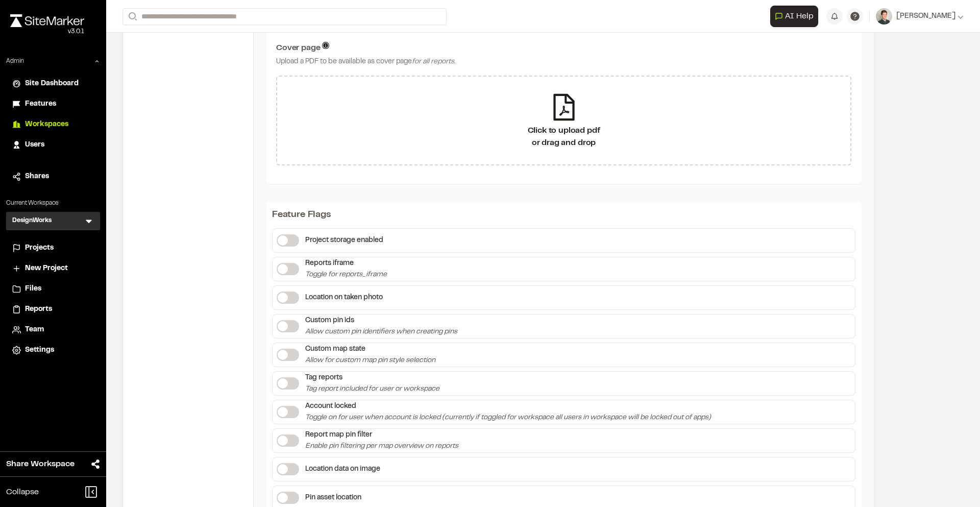
scroll to position [538, 0]
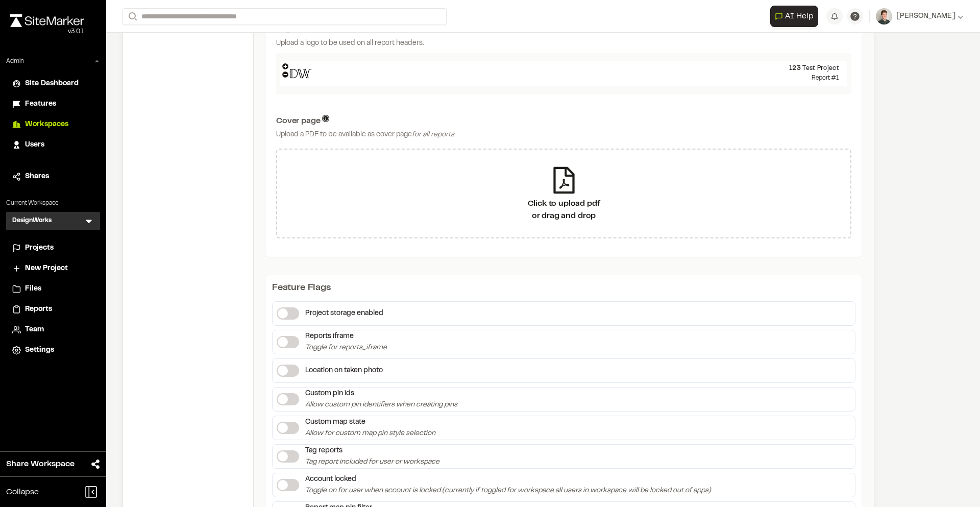
click at [53, 244] on span "Projects" at bounding box center [39, 247] width 29 height 11
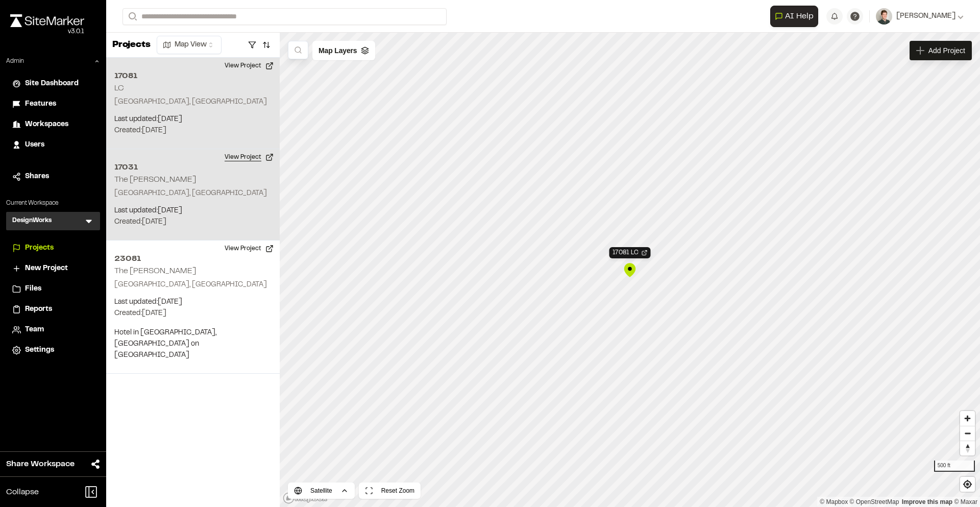
click at [253, 154] on button "View Project" at bounding box center [248, 157] width 61 height 16
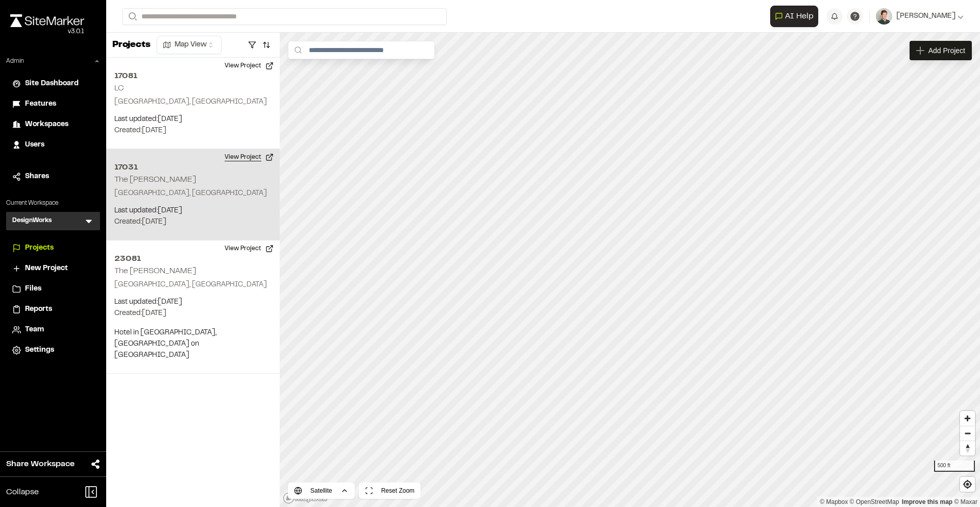
click at [243, 153] on button "View Project" at bounding box center [248, 157] width 61 height 16
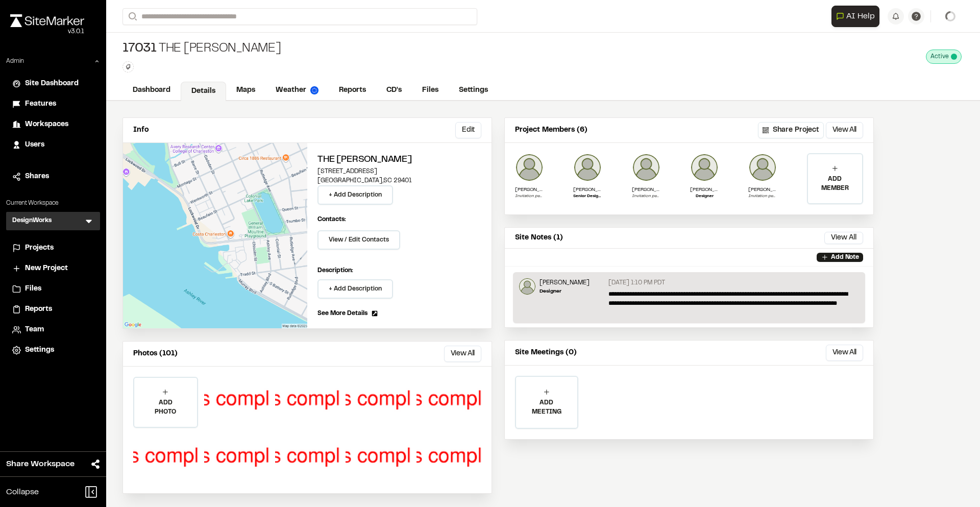
click at [247, 78] on div "17031 The Charles Type Enter or comma to add tag. Active Deactivate 17031 The C…" at bounding box center [543, 57] width 874 height 48
click at [241, 86] on link "Maps" at bounding box center [246, 91] width 40 height 19
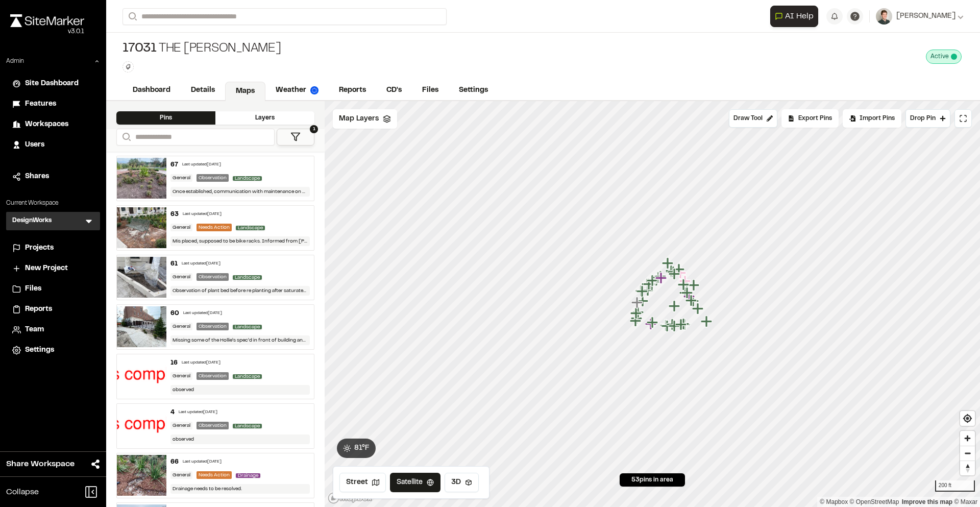
click at [220, 363] on div "Last updated Aug 28, 2025" at bounding box center [201, 363] width 39 height 6
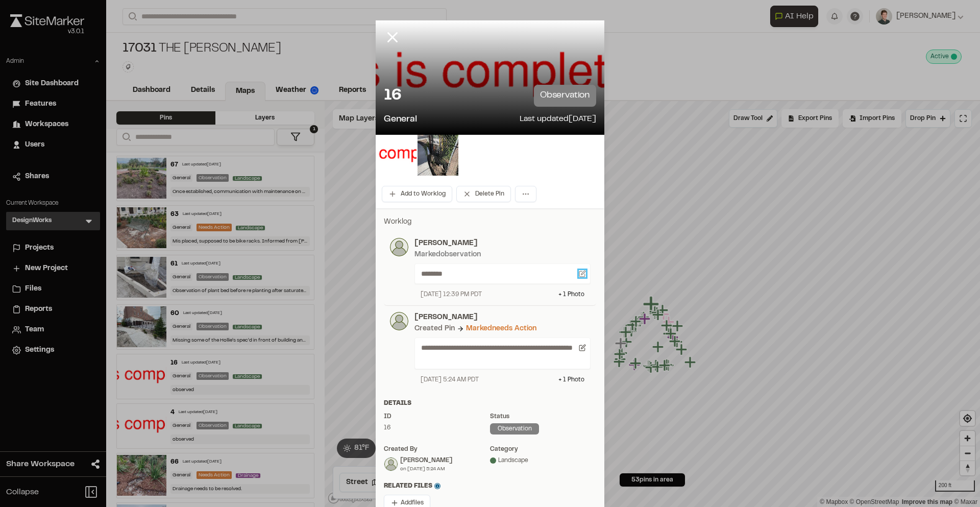
click at [581, 271] on icon at bounding box center [582, 274] width 6 height 6
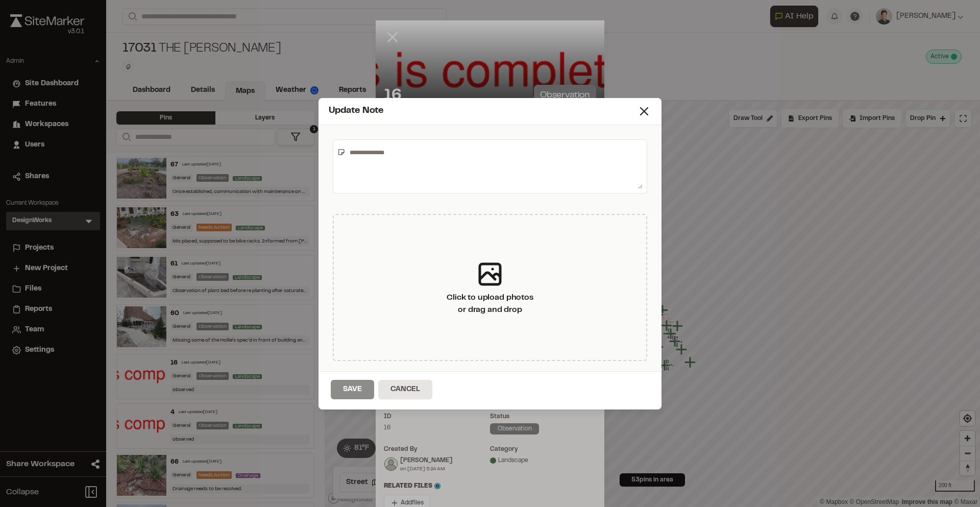
type textarea "********"
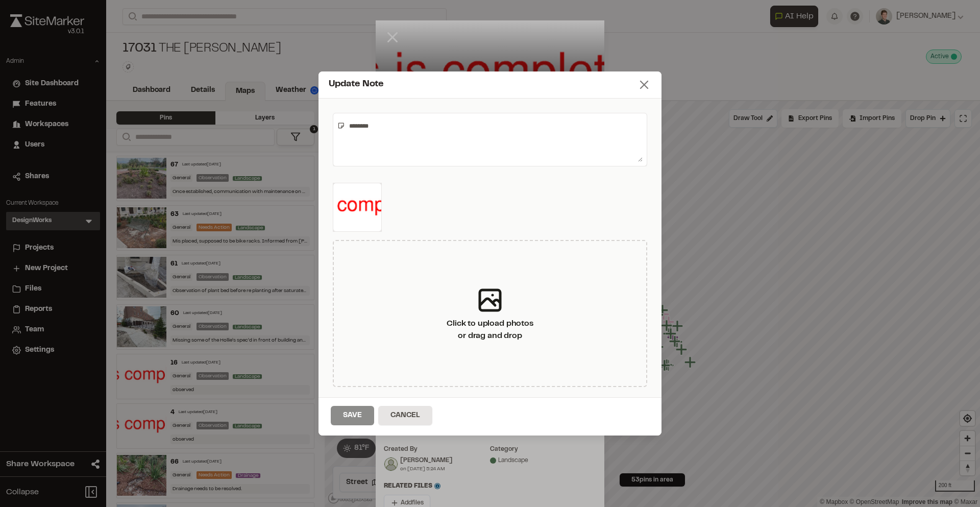
click at [648, 88] on icon at bounding box center [644, 85] width 14 height 14
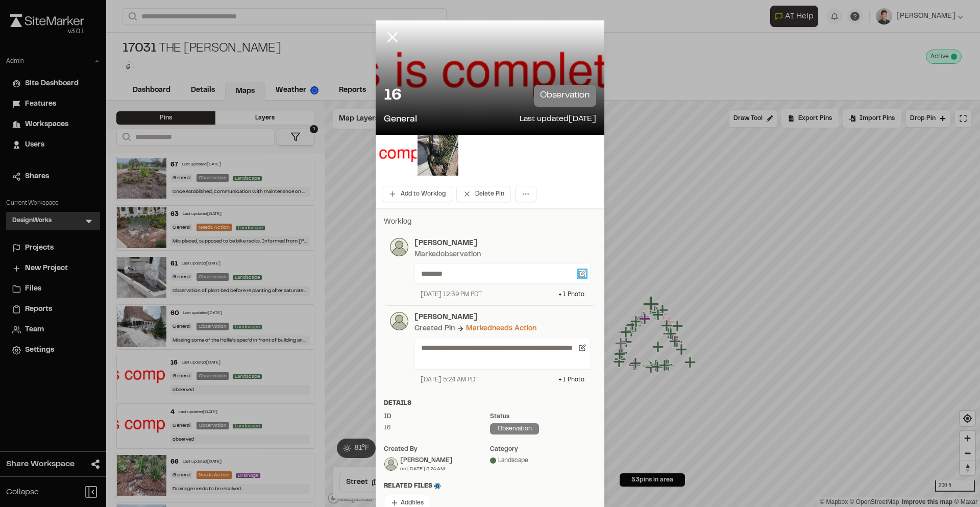
click at [582, 274] on icon at bounding box center [582, 273] width 7 height 7
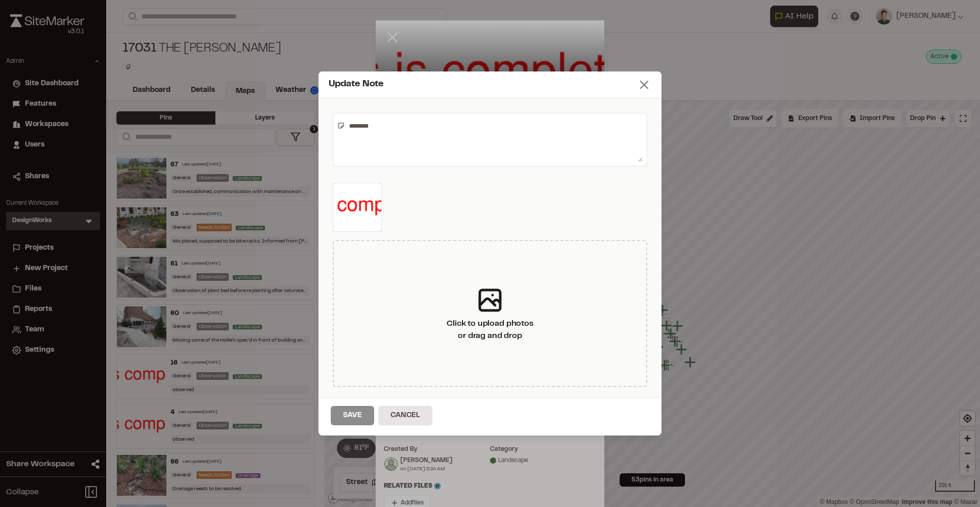
click at [647, 89] on icon at bounding box center [644, 85] width 14 height 14
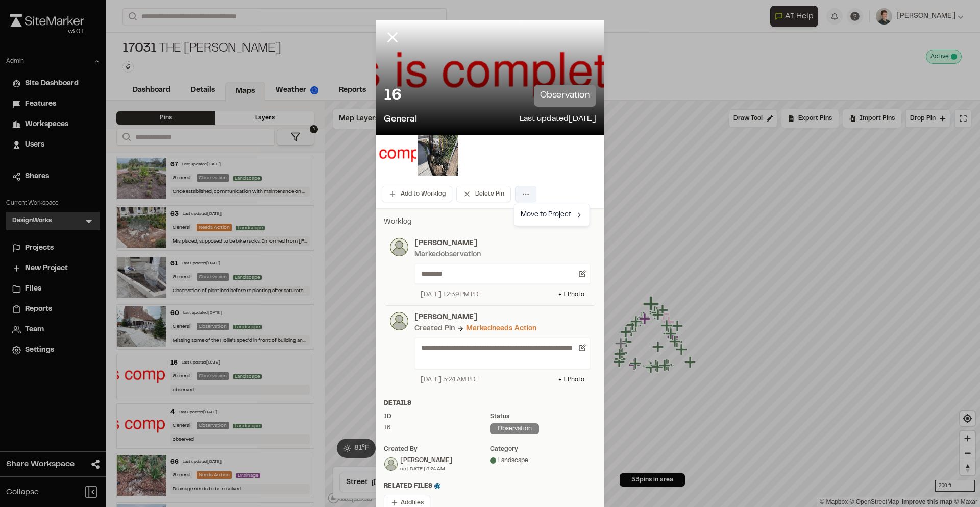
click at [531, 191] on html "Close sidebar v 3.0.1 Admin Site Dashboard Features Workspaces Users Shares Cur…" at bounding box center [490, 253] width 980 height 507
click at [541, 175] on html "Close sidebar v 3.0.1 Admin Site Dashboard Features Workspaces Users Shares Cur…" at bounding box center [490, 253] width 980 height 507
click at [391, 32] on icon at bounding box center [392, 37] width 17 height 17
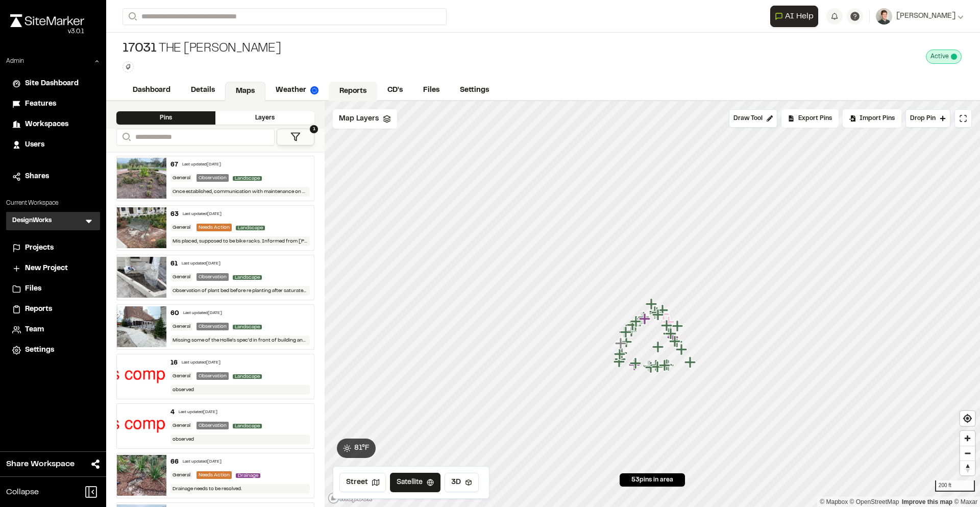
click at [361, 85] on link "Reports" at bounding box center [353, 91] width 48 height 19
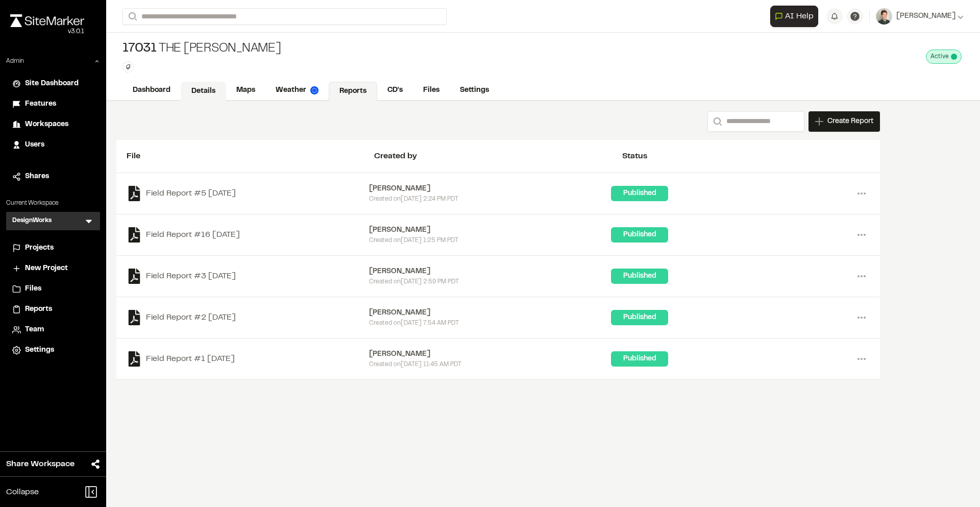
click at [213, 88] on link "Details" at bounding box center [203, 91] width 45 height 19
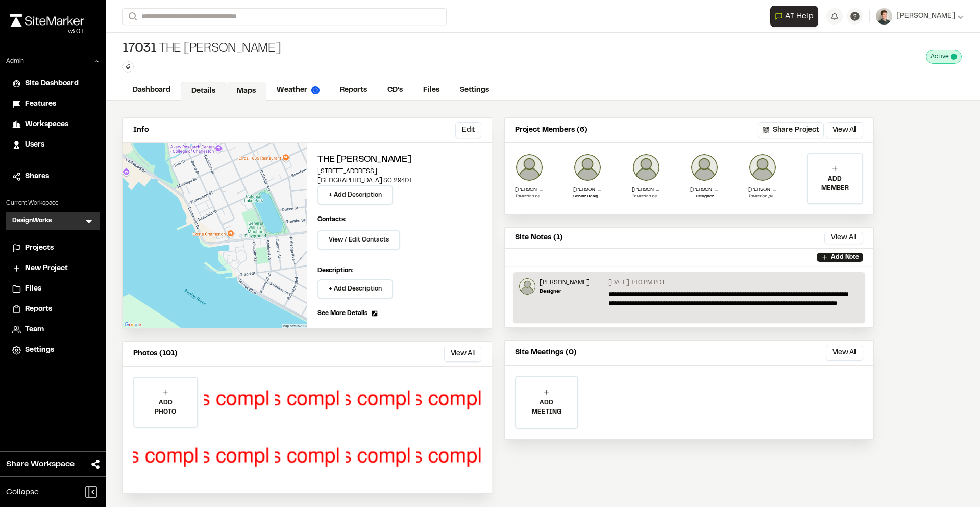
click at [255, 88] on link "Maps" at bounding box center [246, 91] width 40 height 19
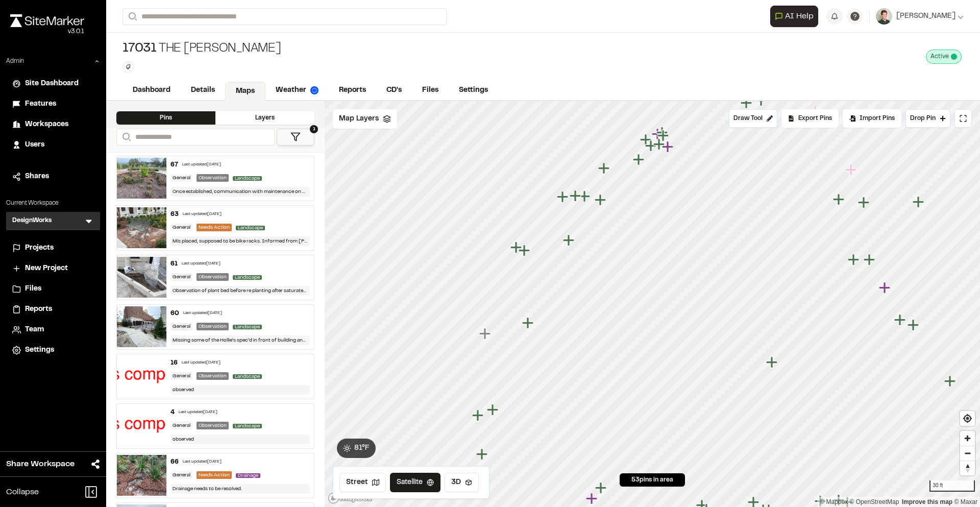
click at [567, 244] on icon "Map marker" at bounding box center [568, 239] width 11 height 11
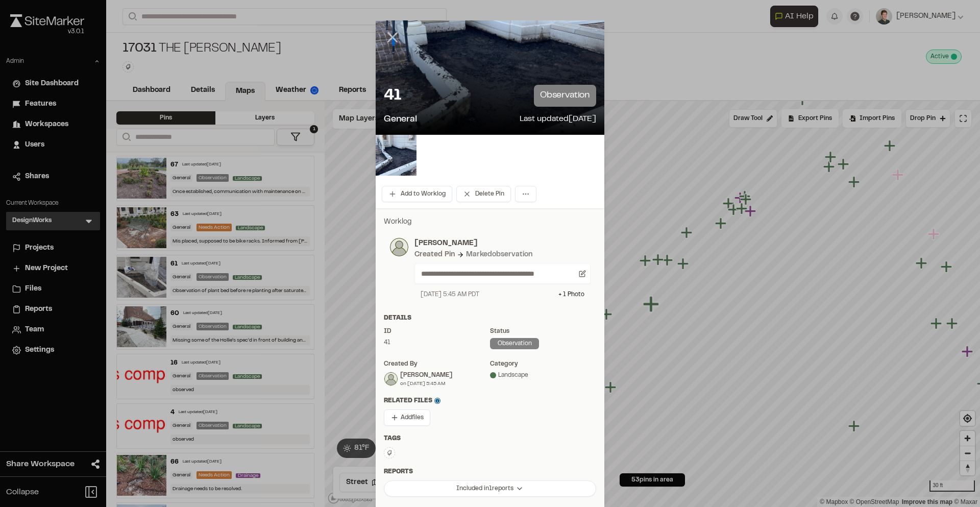
click at [397, 40] on icon at bounding box center [392, 37] width 17 height 17
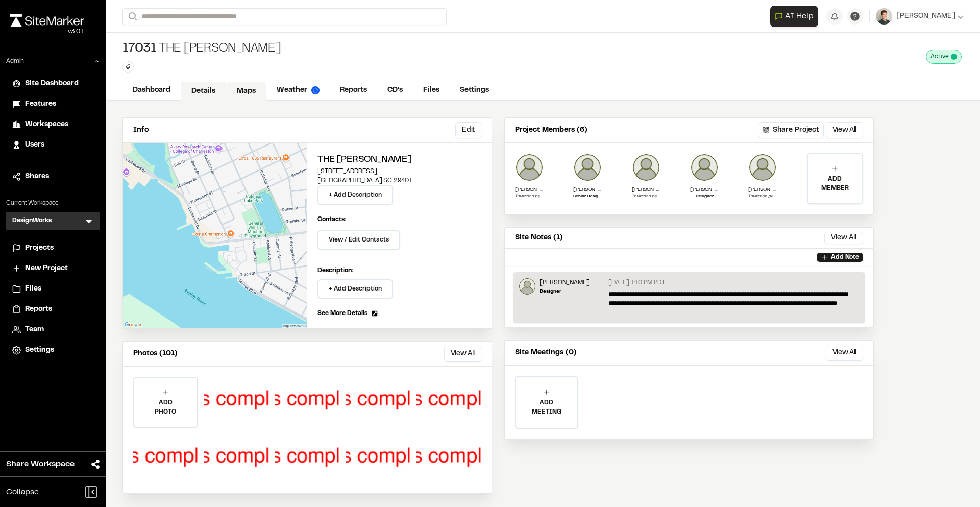
click at [244, 86] on link "Maps" at bounding box center [246, 91] width 40 height 19
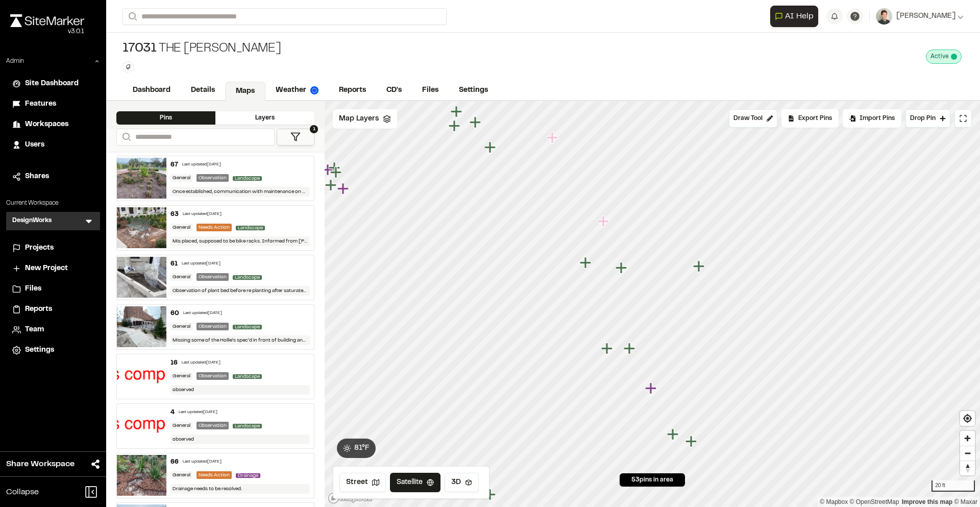
click at [587, 262] on icon "Map marker" at bounding box center [585, 262] width 11 height 11
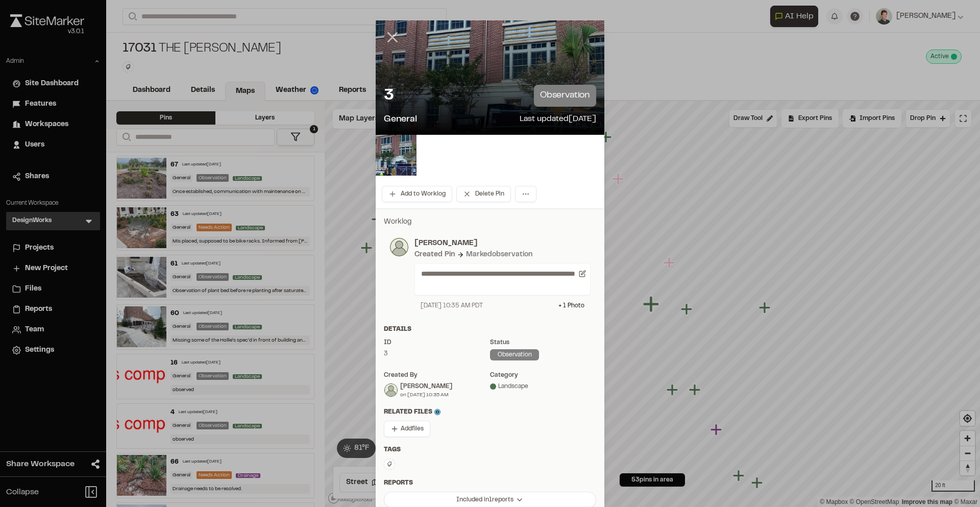
click at [388, 32] on icon at bounding box center [392, 37] width 17 height 17
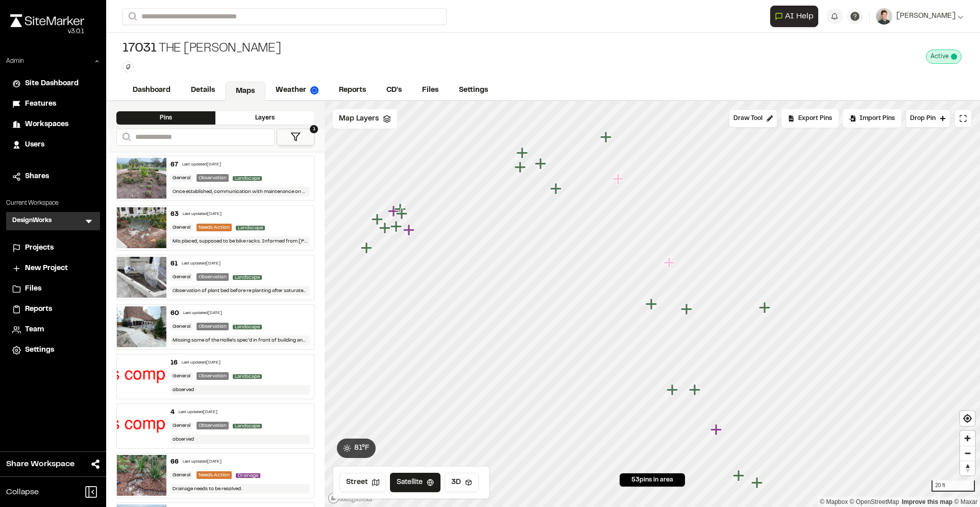
click at [272, 210] on div "63 Last updated [DATE]" at bounding box center [240, 214] width 140 height 9
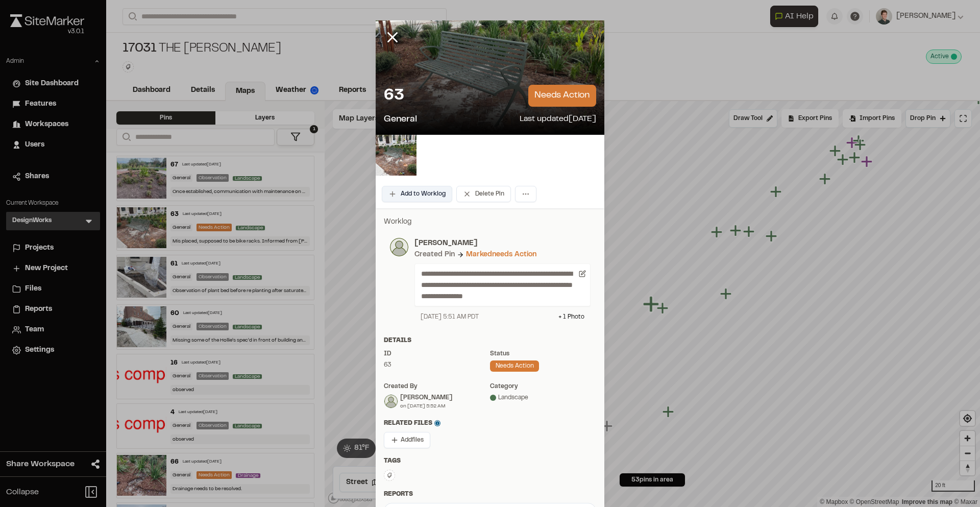
click at [423, 196] on button "Add to Worklog" at bounding box center [417, 194] width 70 height 16
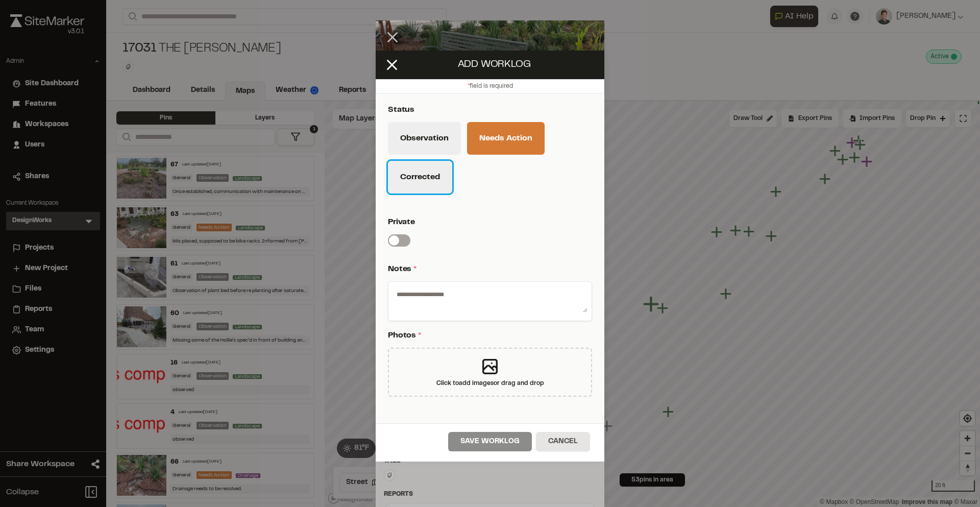
click at [428, 173] on button "Corrected" at bounding box center [420, 177] width 64 height 33
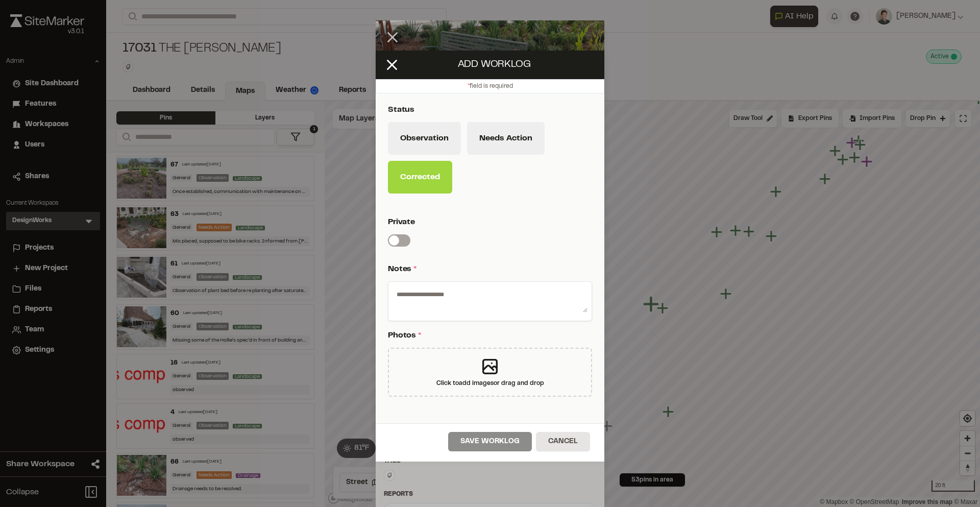
click at [416, 268] on span "*" at bounding box center [414, 268] width 3 height 7
click at [395, 71] on icon at bounding box center [391, 64] width 17 height 17
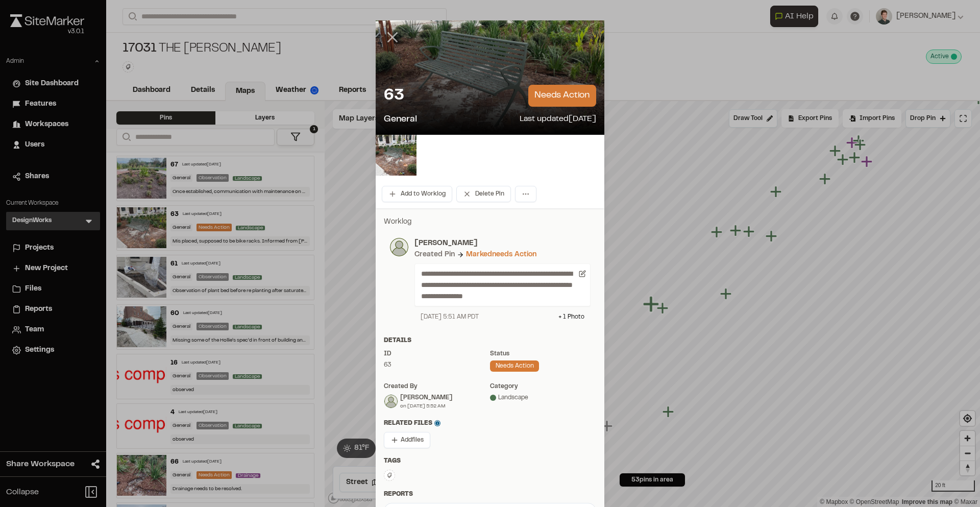
click at [397, 38] on icon at bounding box center [392, 37] width 17 height 17
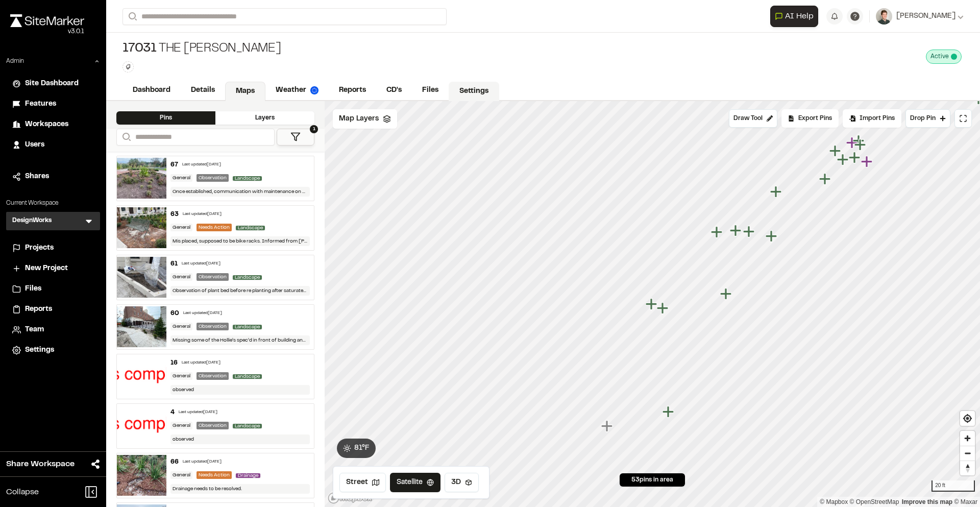
click at [465, 98] on link "Settings" at bounding box center [474, 91] width 51 height 19
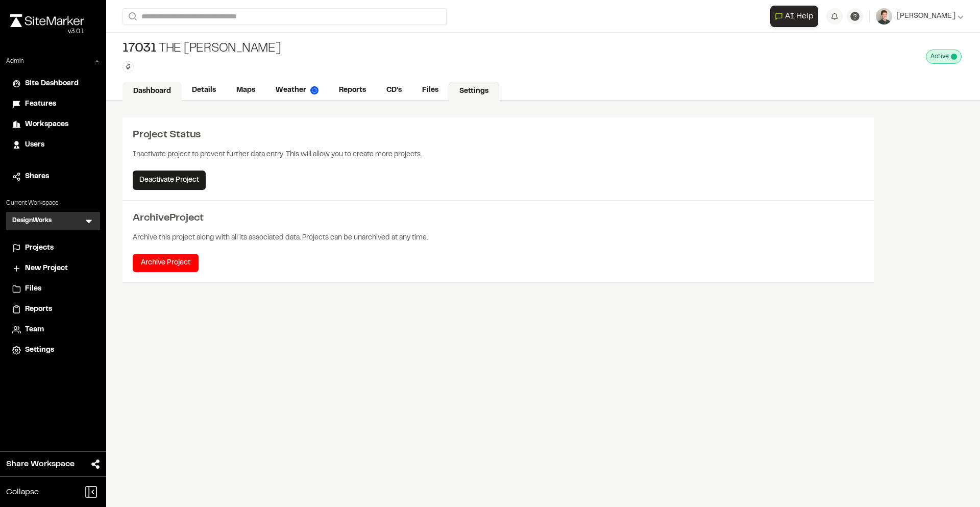
click at [158, 95] on link "Dashboard" at bounding box center [151, 91] width 59 height 19
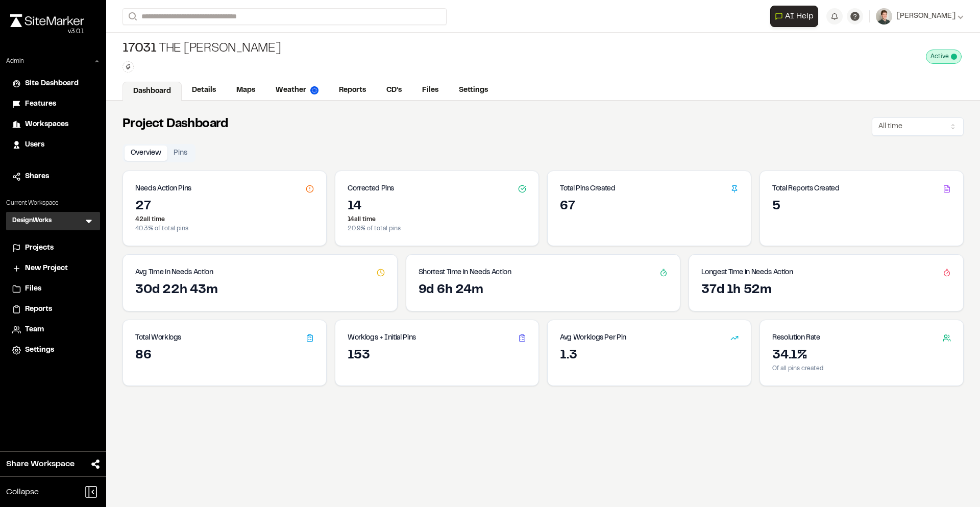
click at [34, 354] on span "Settings" at bounding box center [39, 349] width 29 height 11
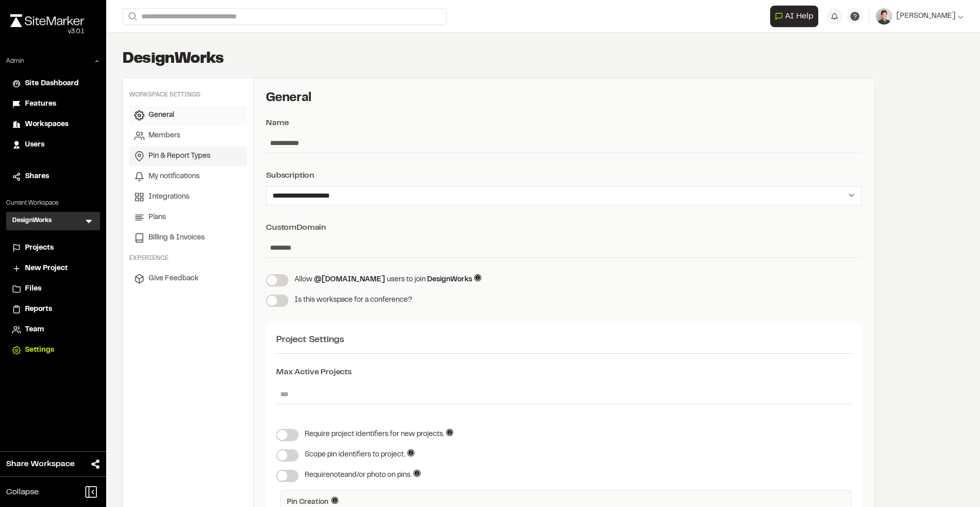
click at [188, 155] on span "Pin & Report Types" at bounding box center [180, 156] width 62 height 11
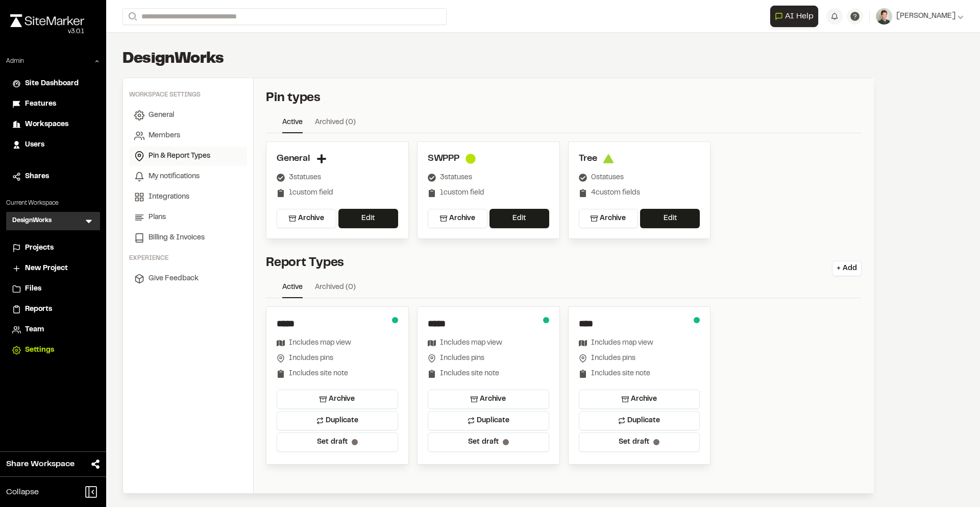
scroll to position [19, 0]
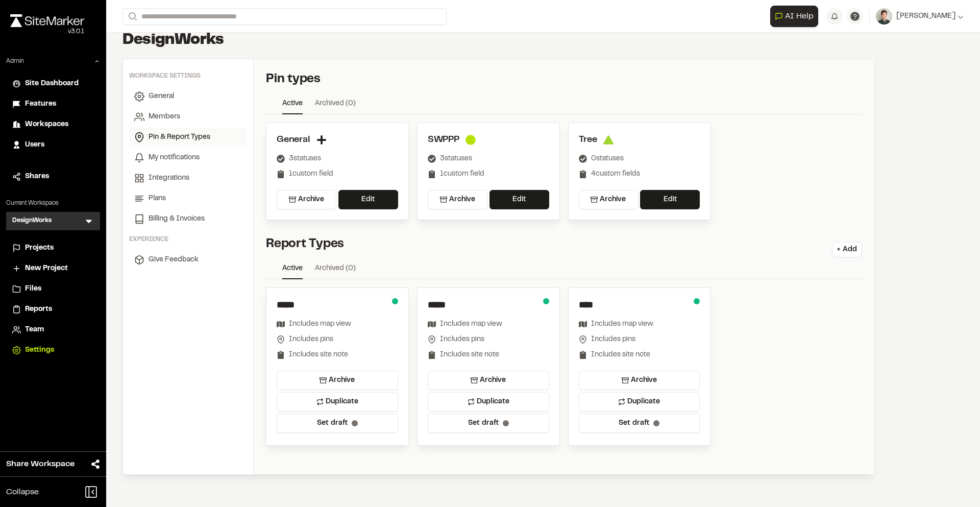
click at [57, 136] on li "Users" at bounding box center [53, 144] width 94 height 19
click at [44, 137] on li "Users" at bounding box center [53, 144] width 94 height 19
click at [39, 143] on span "Users" at bounding box center [34, 144] width 19 height 11
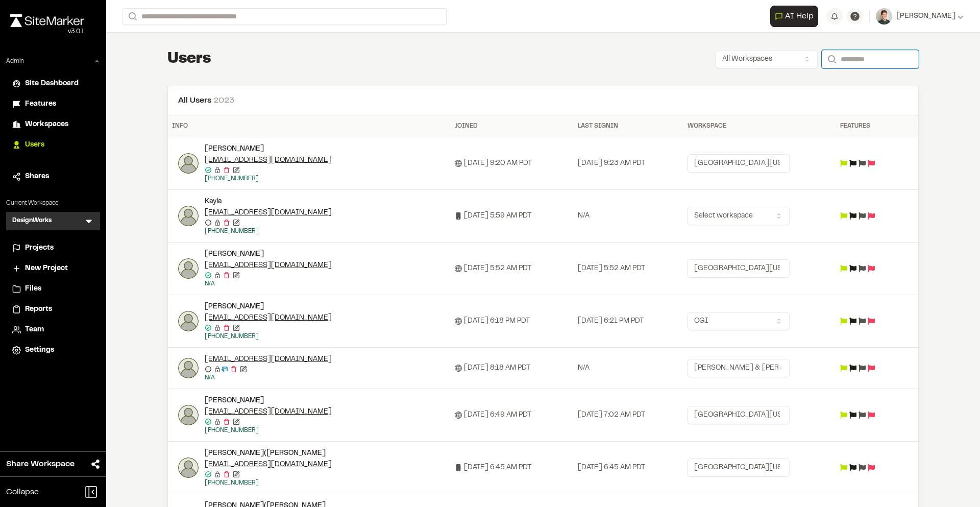
click at [865, 56] on input "Search" at bounding box center [870, 59] width 97 height 18
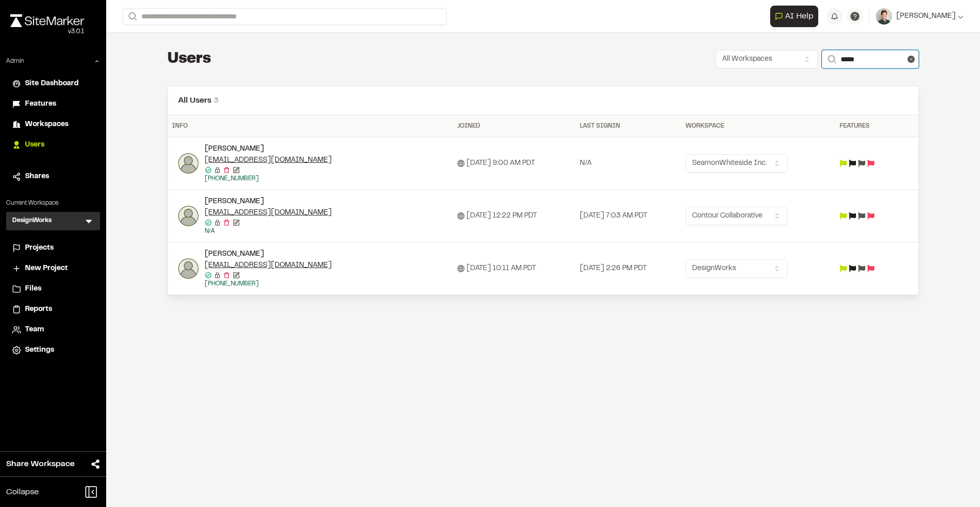
type input "*****"
click at [731, 266] on html "Close sidebar v 3.0.1 Admin Site Dashboard Features Workspaces Users Shares Cur…" at bounding box center [490, 253] width 980 height 507
click at [668, 261] on html "Close sidebar v 3.0.1 Admin Site Dashboard Features Workspaces Users Shares Cur…" at bounding box center [490, 253] width 980 height 507
click at [227, 255] on div "[PERSON_NAME]" at bounding box center [286, 254] width 163 height 11
click at [182, 270] on img at bounding box center [188, 268] width 20 height 20
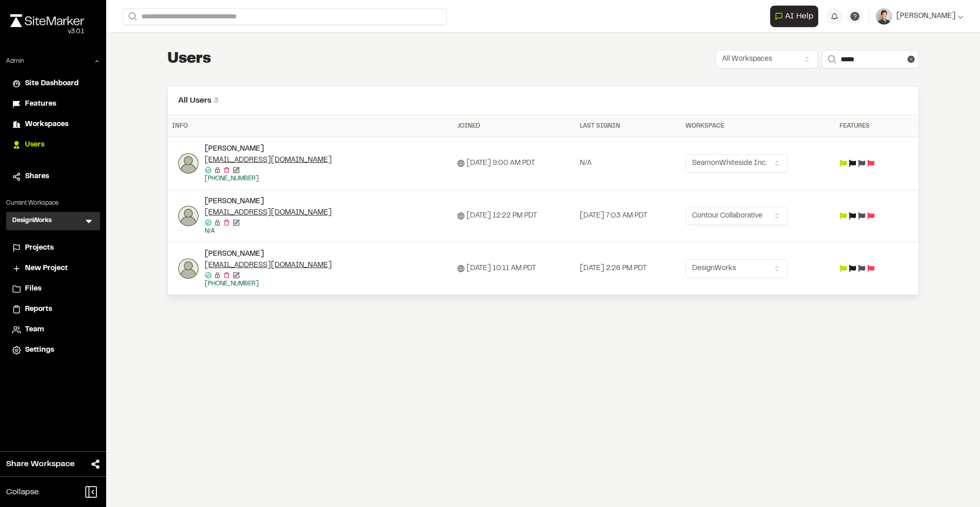
click at [652, 50] on div at bounding box center [490, 253] width 980 height 507
click at [44, 348] on span "Settings" at bounding box center [39, 349] width 29 height 11
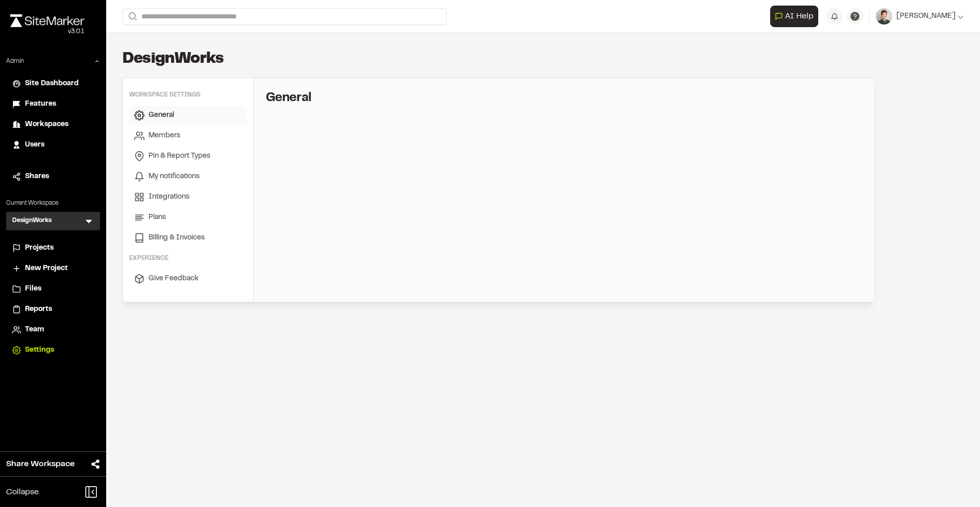
select select "*"
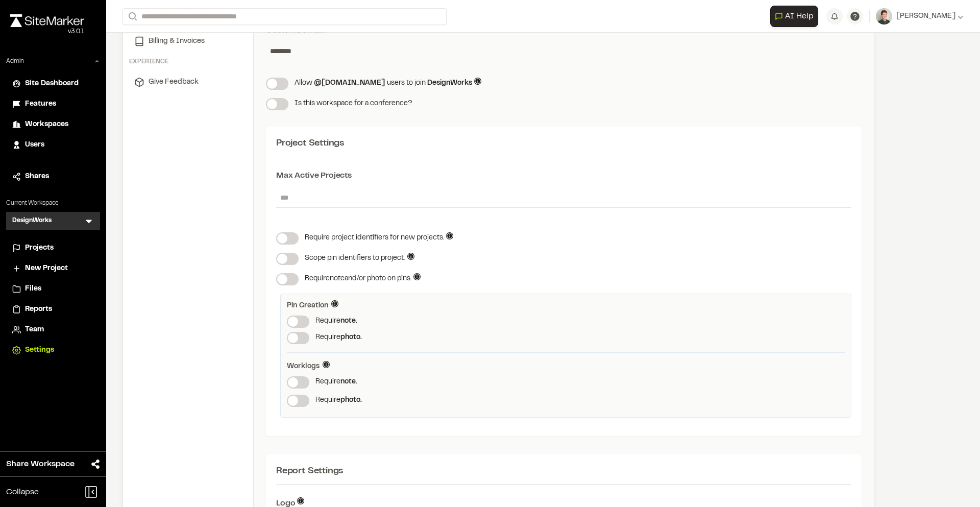
scroll to position [197, 0]
click at [294, 320] on label at bounding box center [298, 321] width 22 height 12
click at [298, 334] on span at bounding box center [293, 337] width 10 height 10
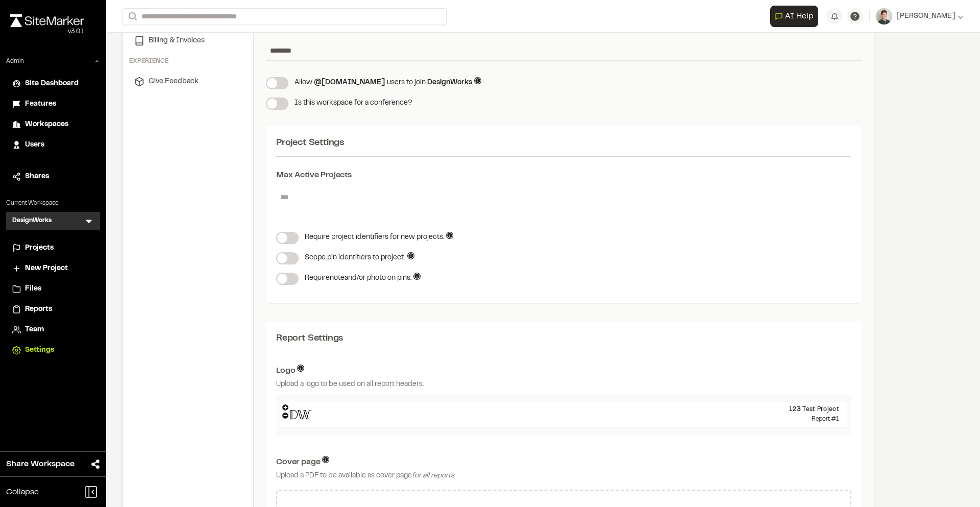
click at [43, 248] on span "Projects" at bounding box center [39, 247] width 29 height 11
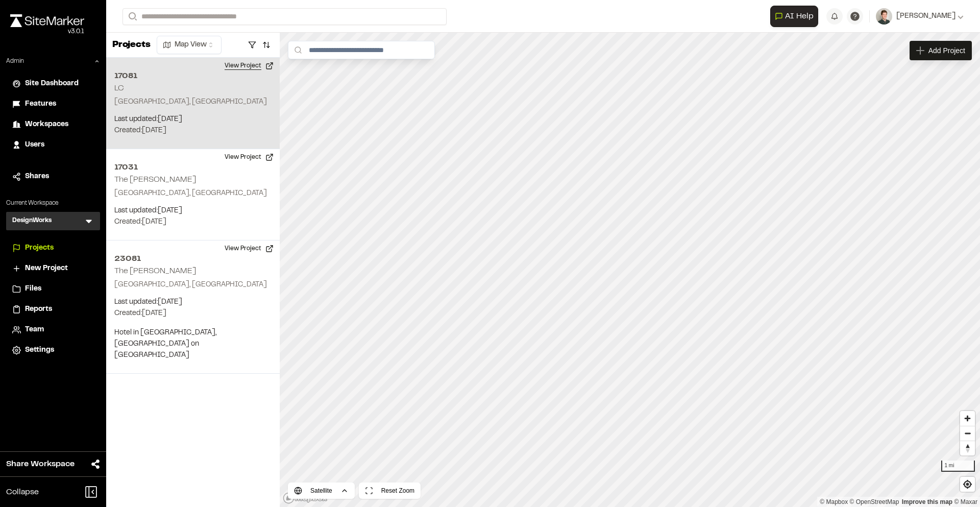
click at [238, 62] on button "View Project" at bounding box center [248, 66] width 61 height 16
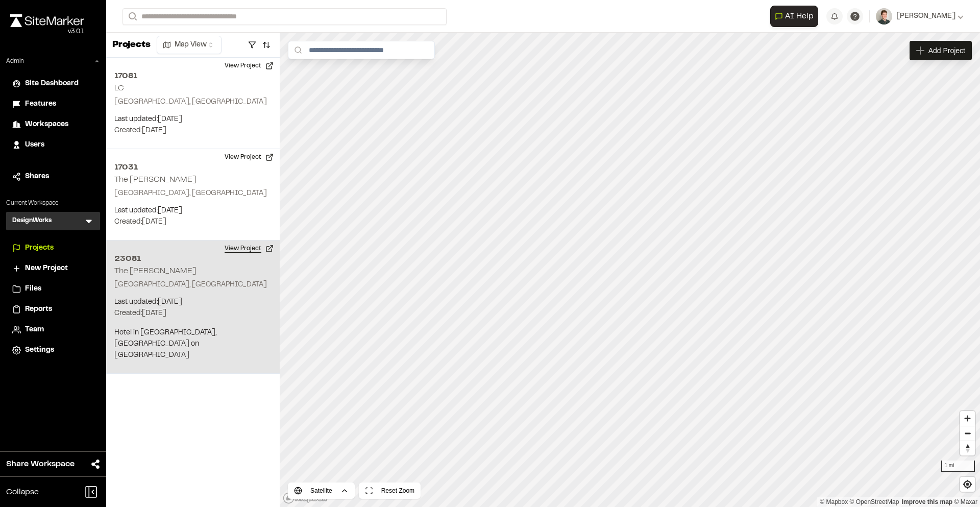
click at [239, 253] on button "View Project" at bounding box center [248, 248] width 61 height 16
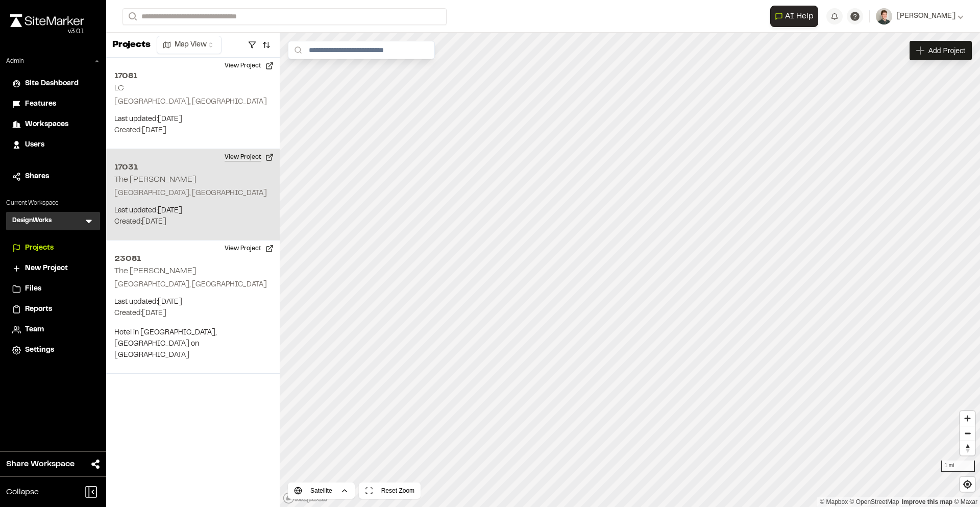
click at [239, 157] on button "View Project" at bounding box center [248, 157] width 61 height 16
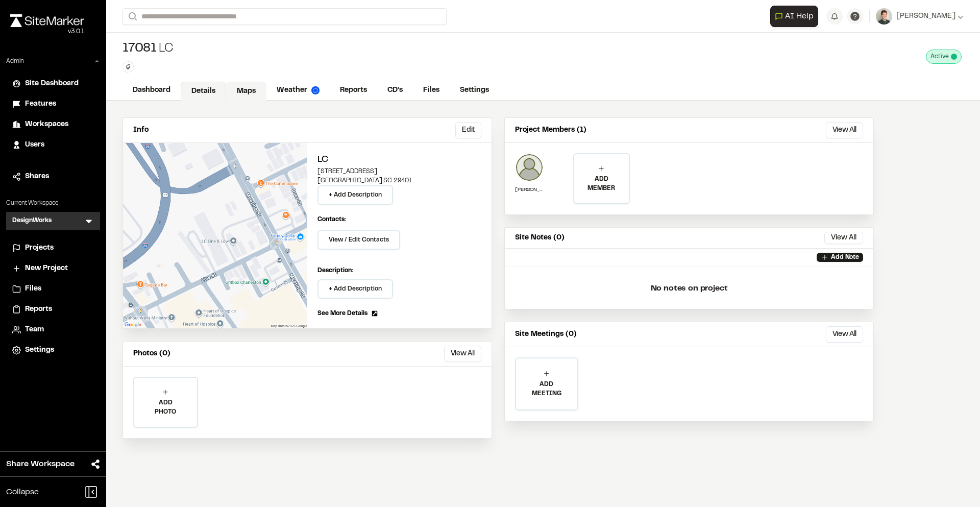
click at [248, 87] on link "Maps" at bounding box center [246, 91] width 40 height 19
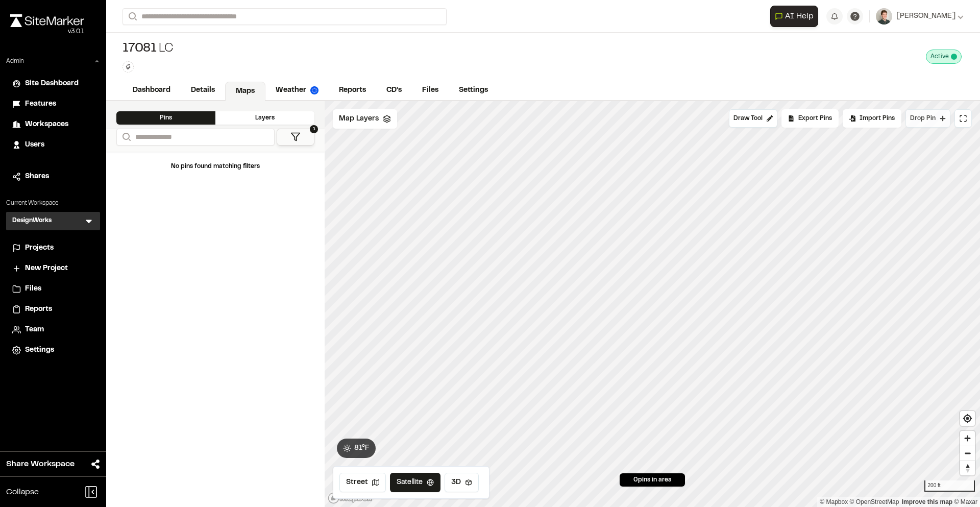
click at [931, 117] on span "Drop Pin" at bounding box center [923, 118] width 26 height 9
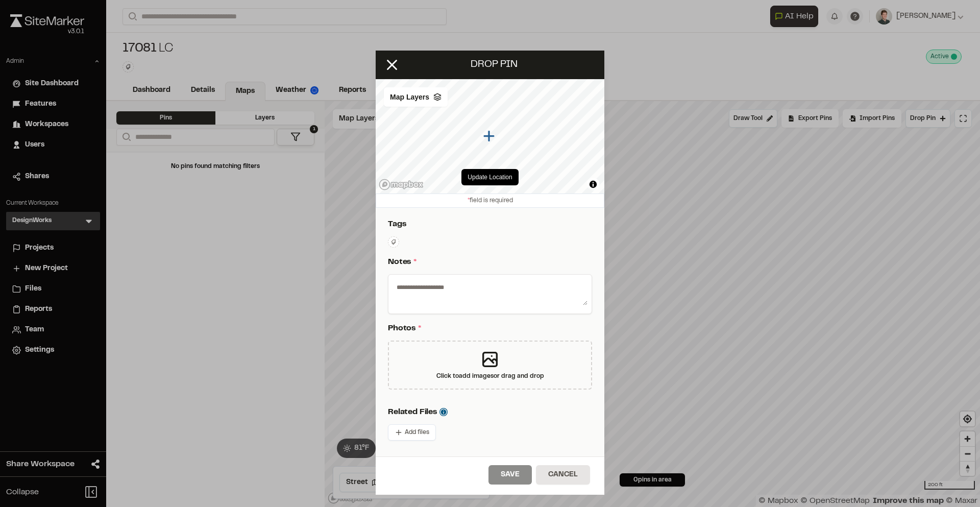
click at [461, 289] on textarea at bounding box center [489, 292] width 195 height 27
click at [412, 261] on p "Notes *" at bounding box center [488, 262] width 200 height 12
click at [393, 64] on line at bounding box center [392, 65] width 9 height 9
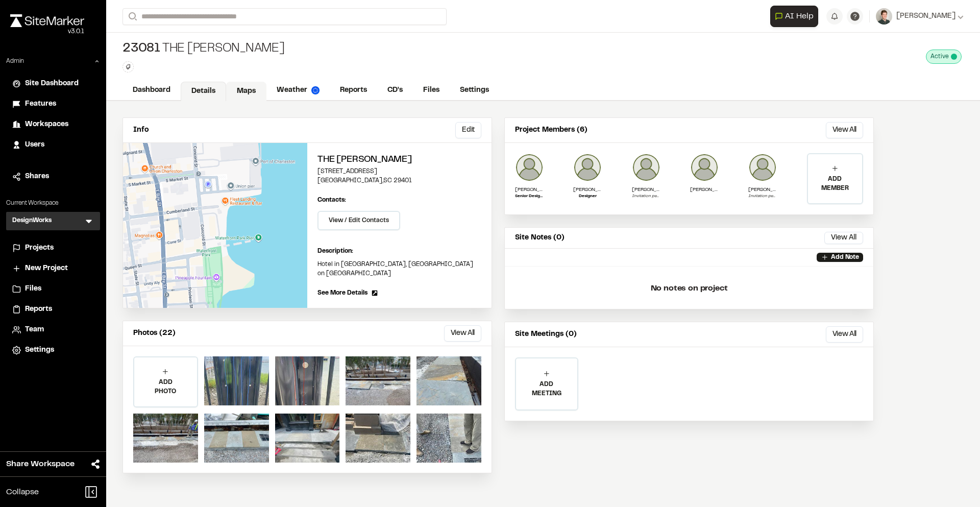
click at [235, 93] on link "Maps" at bounding box center [246, 91] width 40 height 19
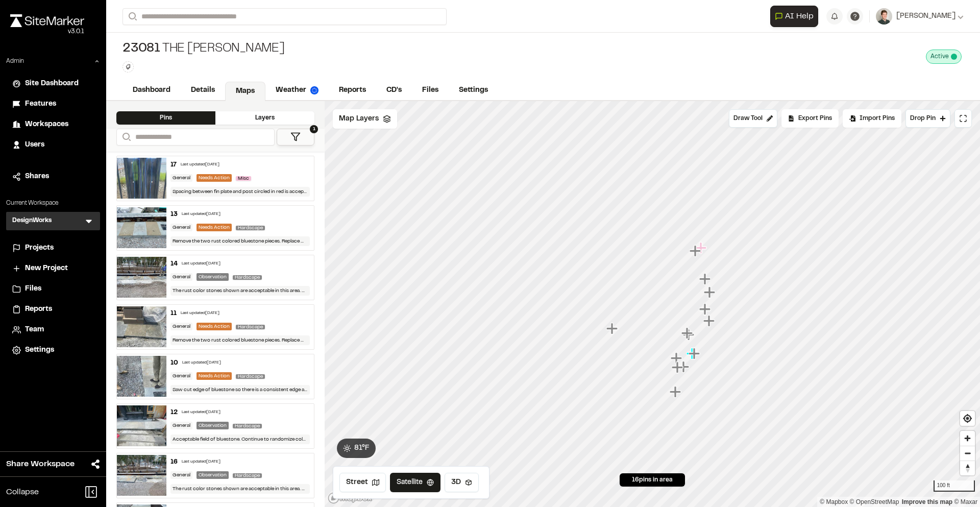
click at [269, 174] on div "General Needs Action Misc" at bounding box center [240, 178] width 140 height 9
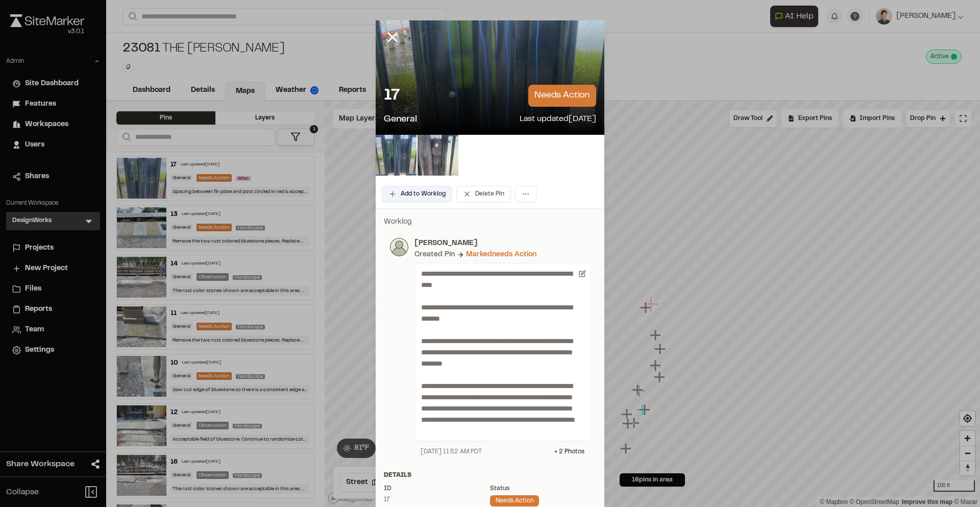
click at [420, 191] on button "Add to Worklog" at bounding box center [417, 194] width 70 height 16
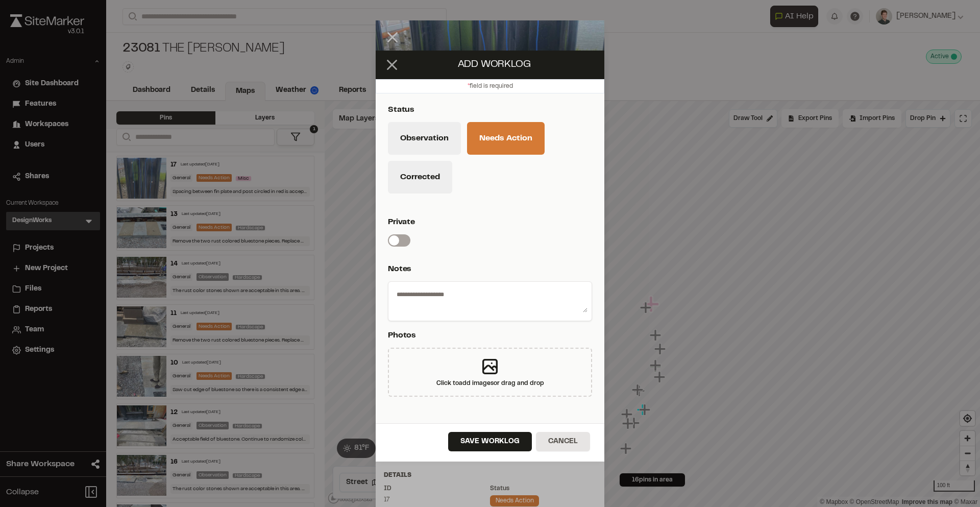
click at [395, 62] on line at bounding box center [392, 65] width 9 height 9
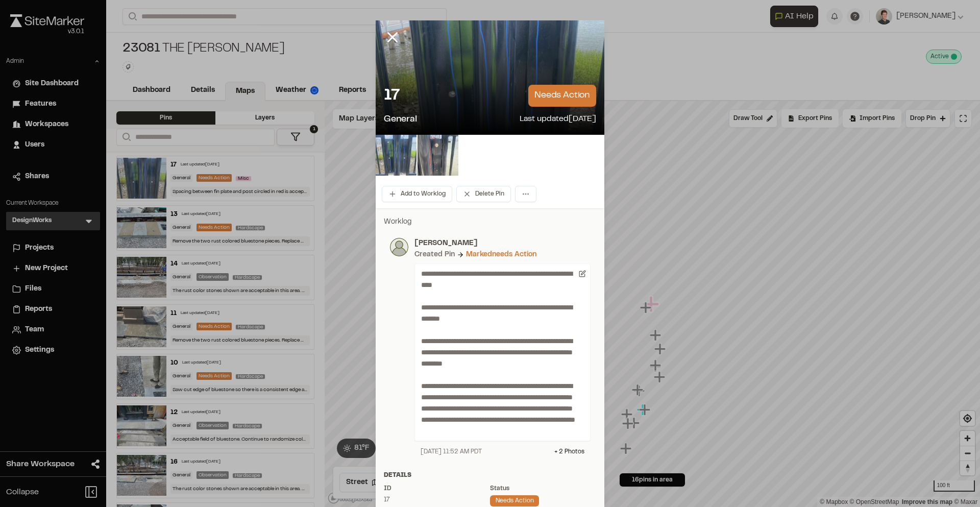
click at [403, 41] on div at bounding box center [400, 44] width 49 height 49
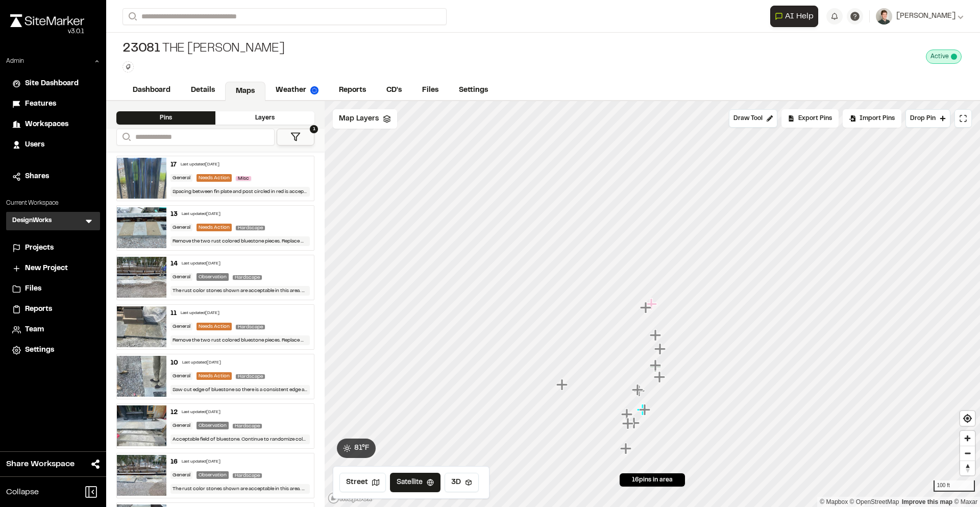
click at [648, 310] on icon "Map marker" at bounding box center [646, 307] width 13 height 13
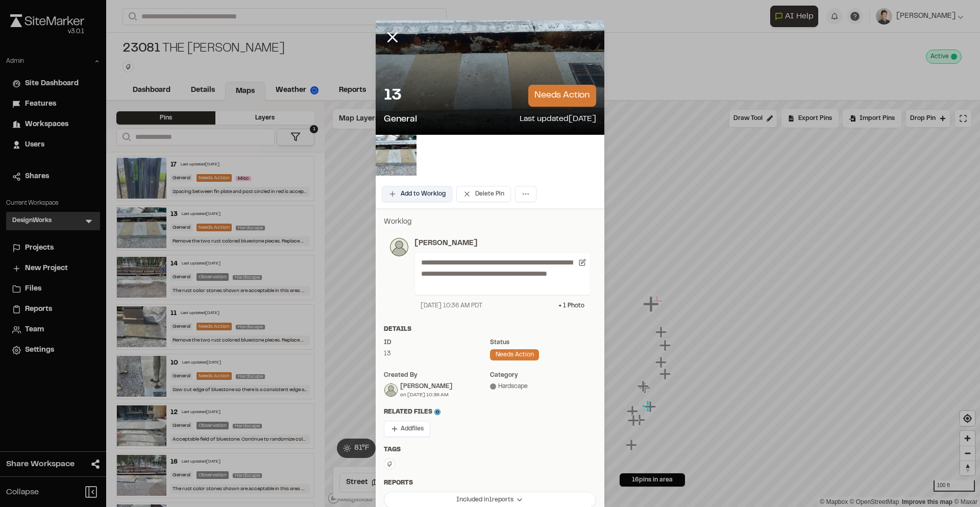
click at [419, 195] on button "Add to Worklog" at bounding box center [417, 194] width 70 height 16
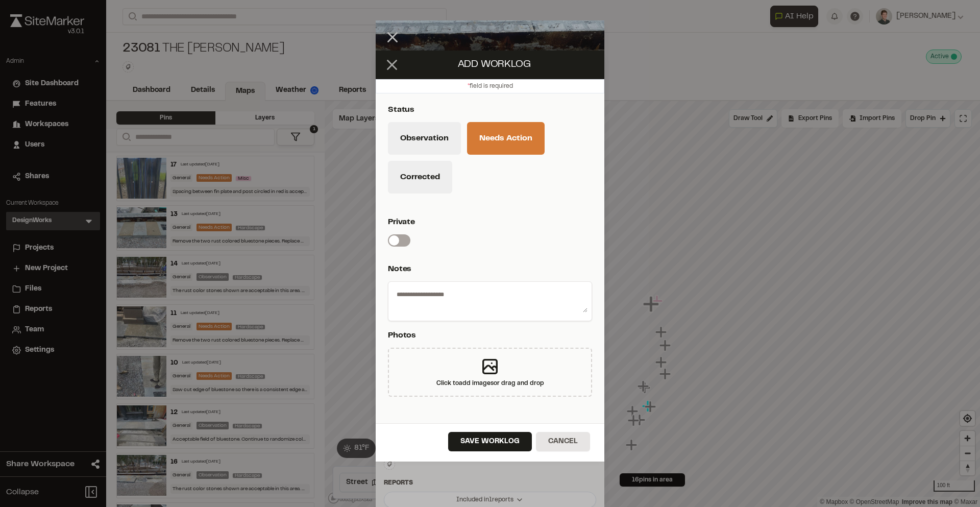
click at [395, 57] on icon at bounding box center [391, 64] width 17 height 17
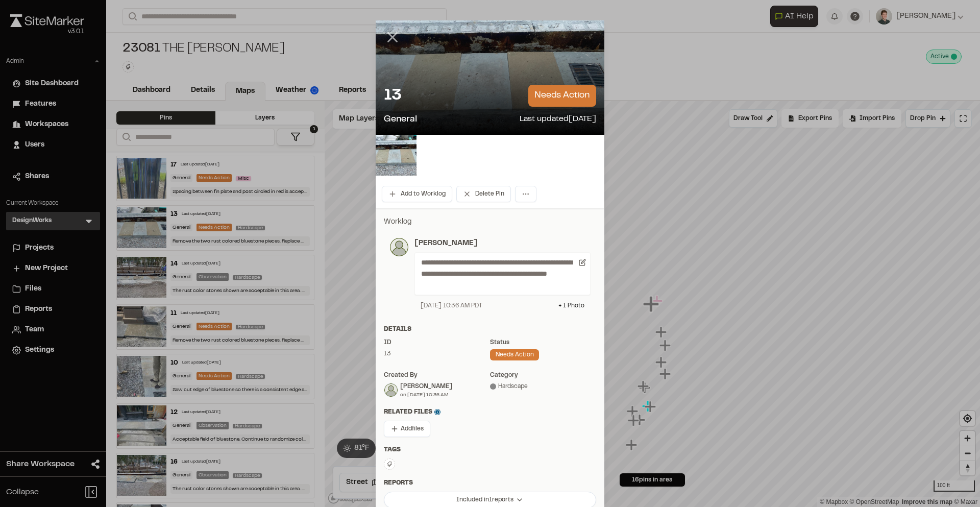
click at [392, 31] on icon at bounding box center [392, 37] width 17 height 17
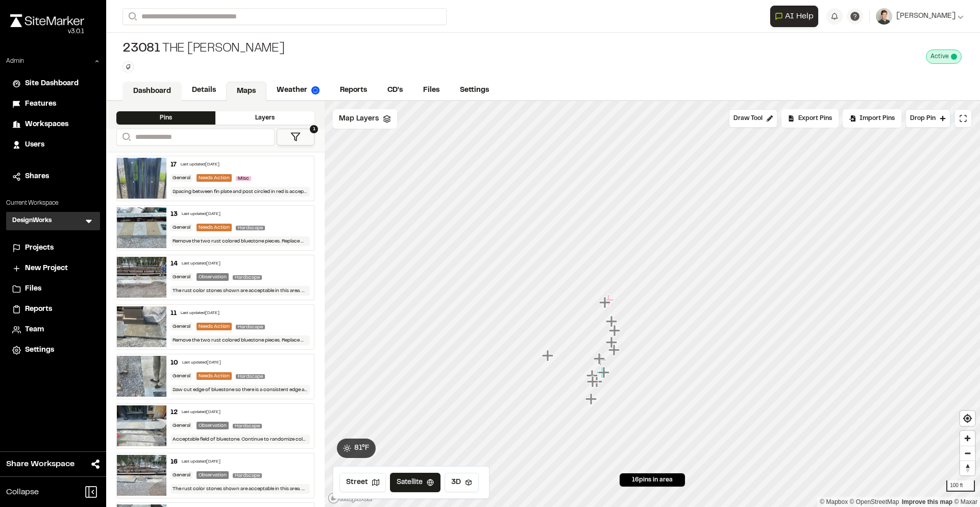
click at [175, 91] on link "Dashboard" at bounding box center [151, 91] width 59 height 19
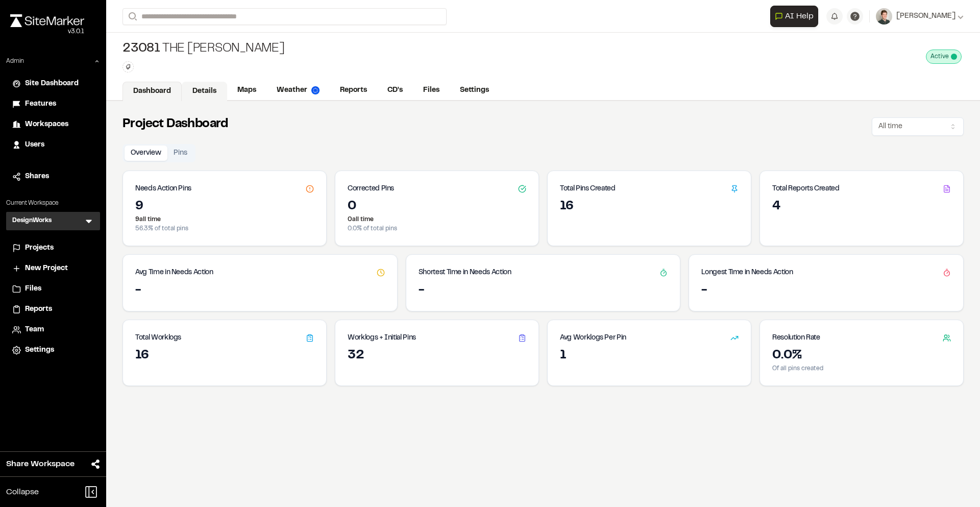
click at [200, 87] on link "Details" at bounding box center [204, 91] width 45 height 19
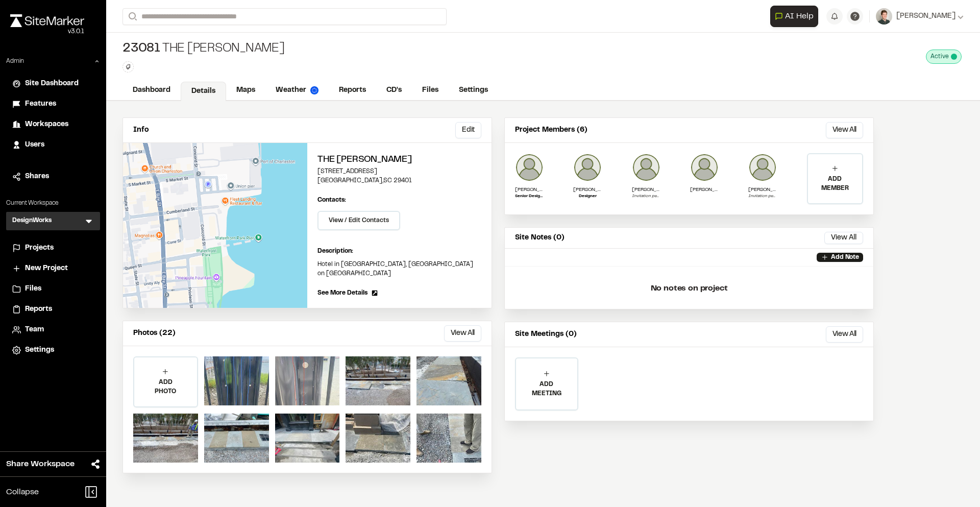
click at [298, 356] on div at bounding box center [307, 380] width 65 height 49
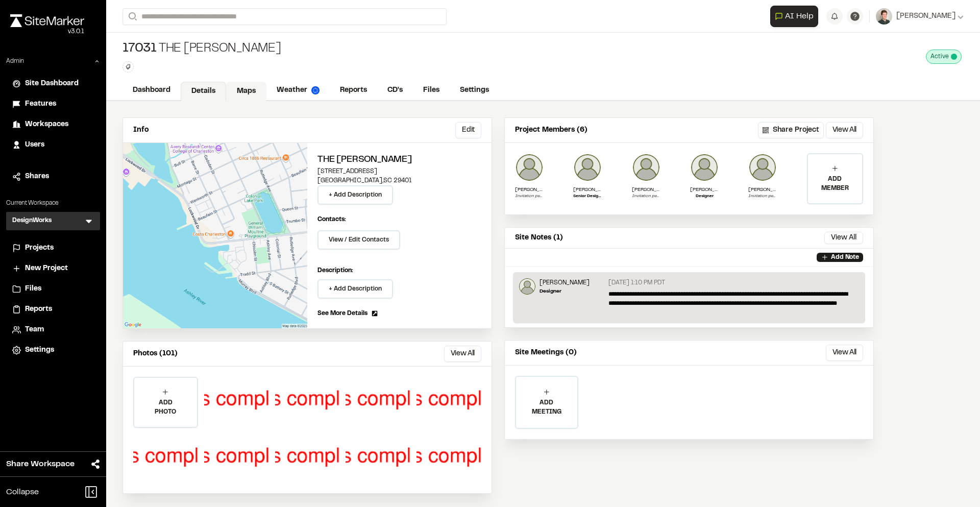
click at [253, 91] on link "Maps" at bounding box center [246, 91] width 40 height 19
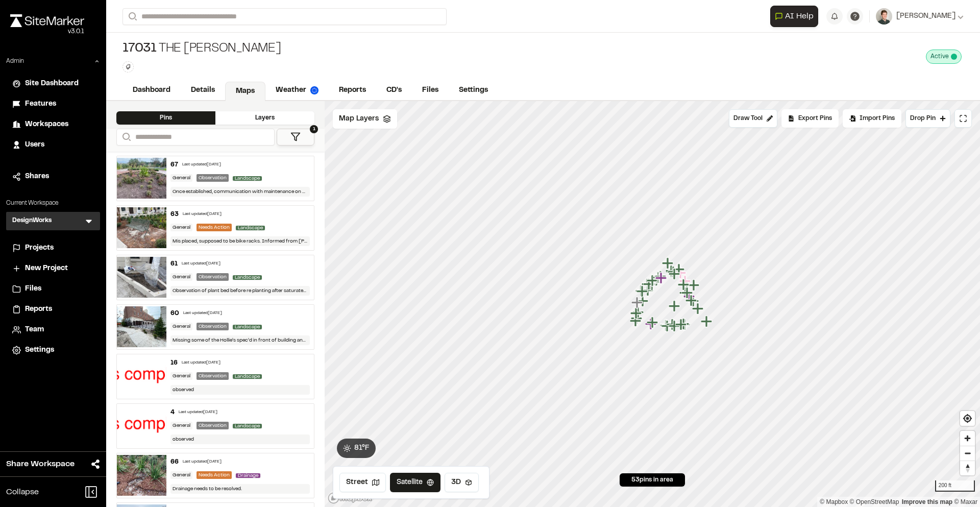
click at [267, 213] on div "63 Last updated [DATE]" at bounding box center [240, 214] width 140 height 9
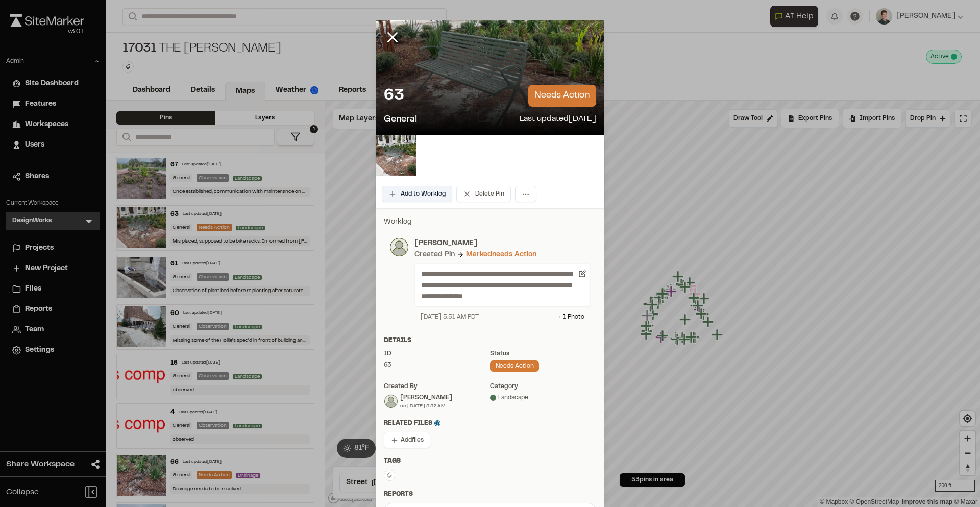
click at [429, 199] on button "Add to Worklog" at bounding box center [417, 194] width 70 height 16
click at [391, 37] on line at bounding box center [392, 37] width 9 height 9
